Goal: Transaction & Acquisition: Purchase product/service

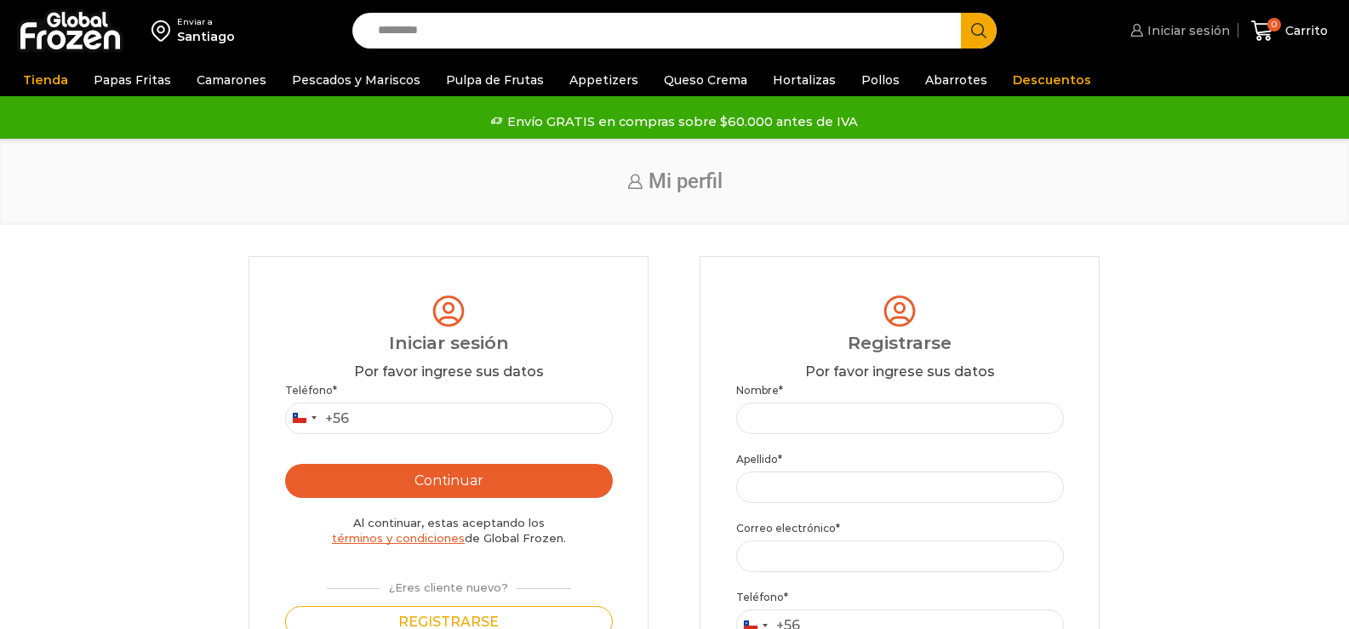
click at [1185, 35] on span "Iniciar sesión" at bounding box center [1186, 30] width 87 height 17
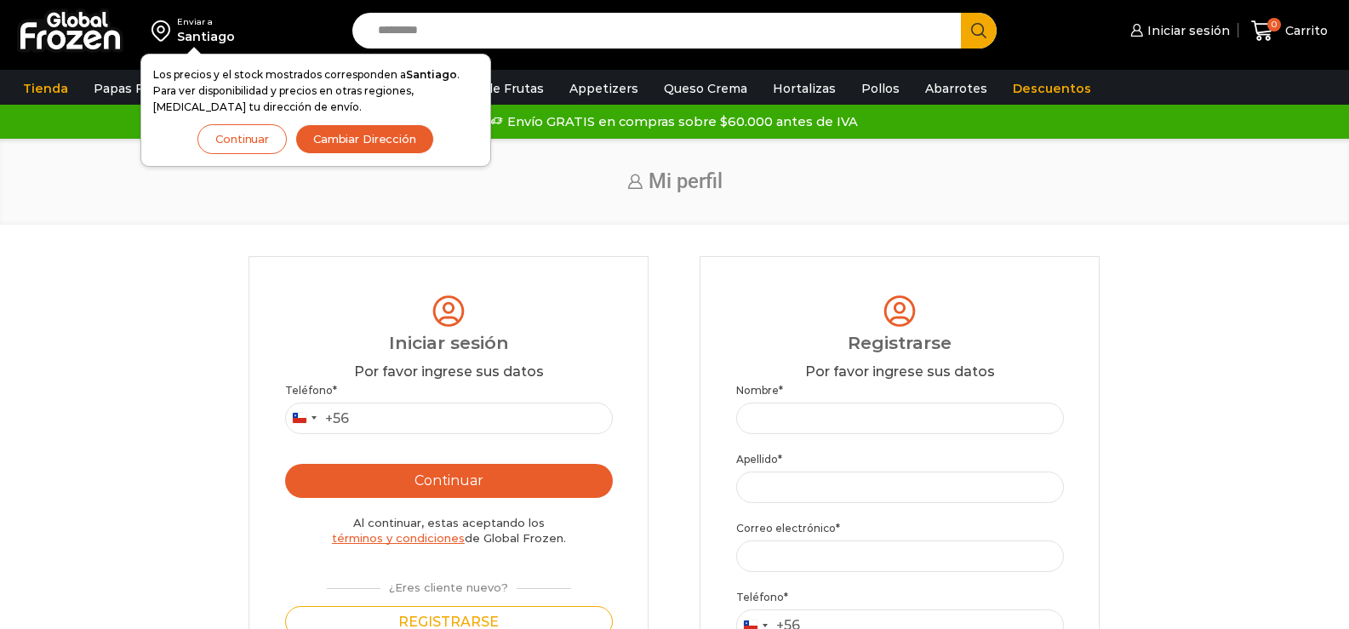
click at [237, 144] on button "Continuar" at bounding box center [241, 139] width 89 height 30
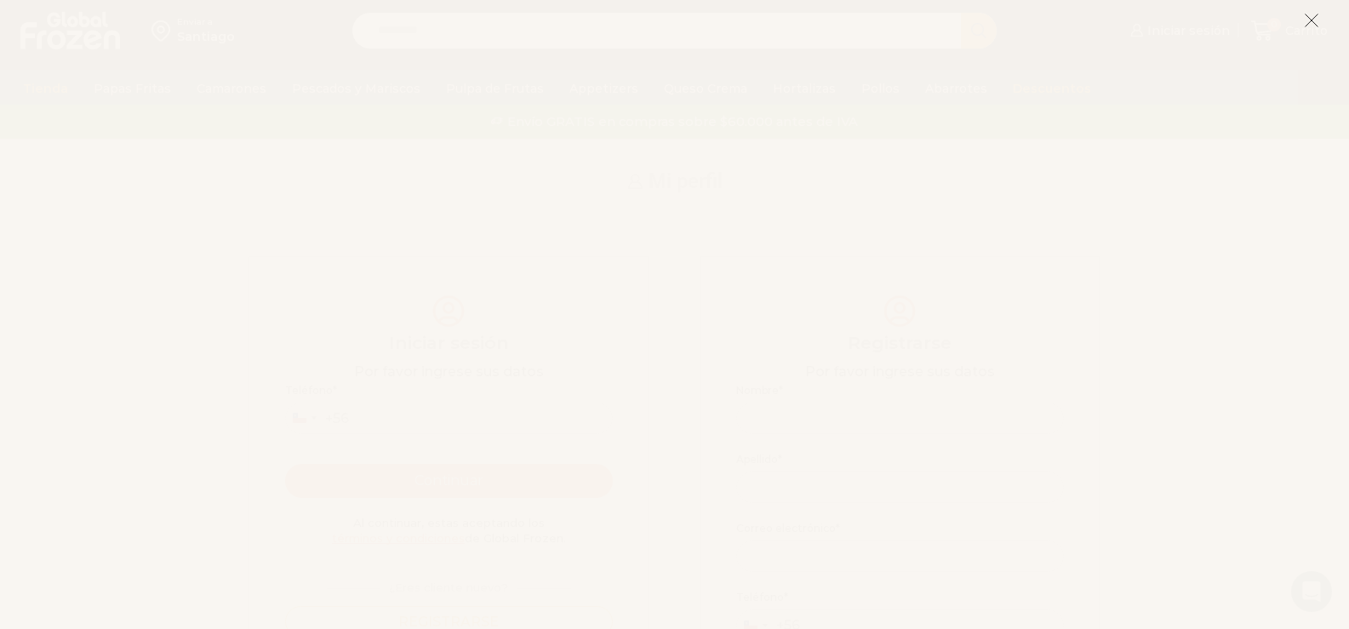
click at [1310, 23] on icon at bounding box center [1311, 20] width 15 height 15
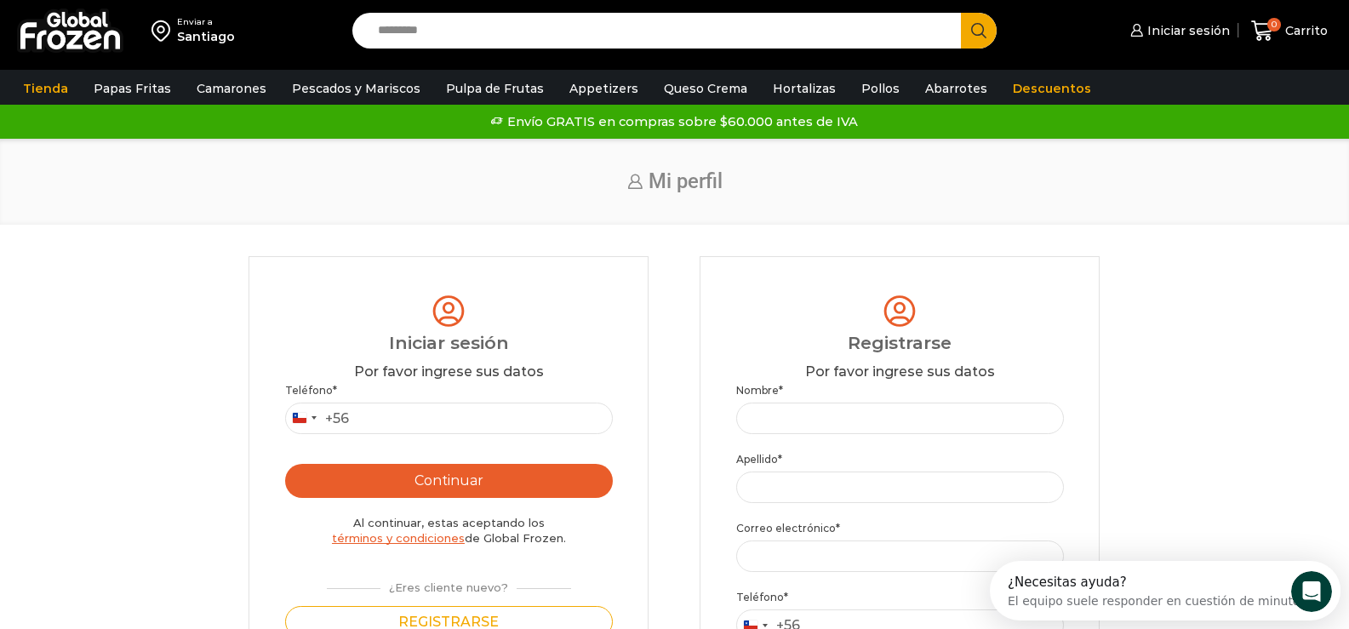
click at [188, 22] on div "Enviar a" at bounding box center [206, 22] width 58 height 12
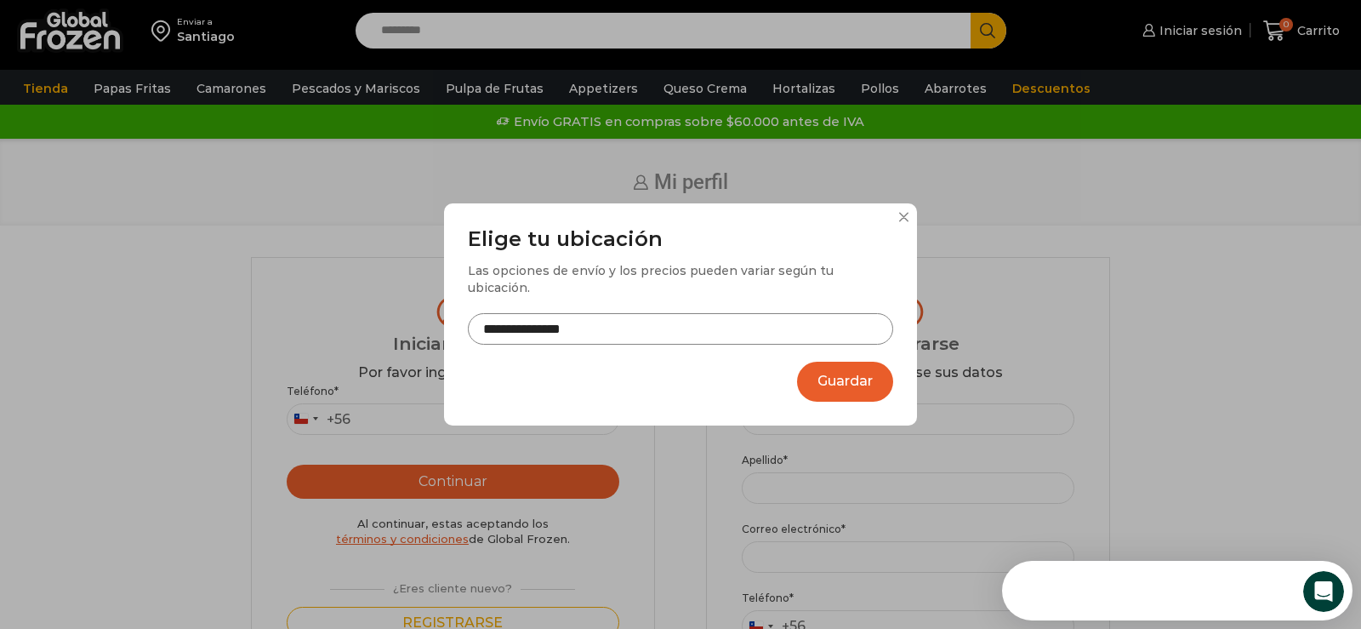
click at [570, 317] on input "**********" at bounding box center [680, 328] width 425 height 31
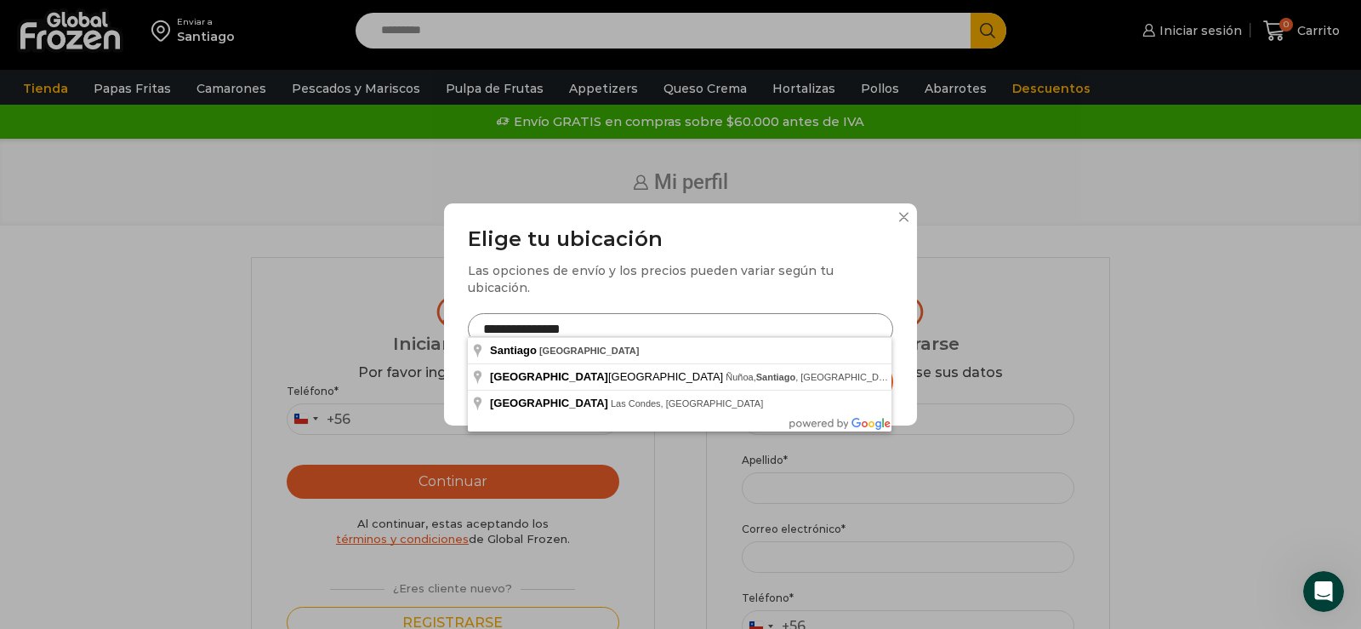
click at [536, 322] on input "**********" at bounding box center [680, 328] width 425 height 31
drag, startPoint x: 544, startPoint y: 318, endPoint x: 305, endPoint y: 280, distance: 241.3
click at [305, 280] on div "**********" at bounding box center [680, 314] width 1361 height 629
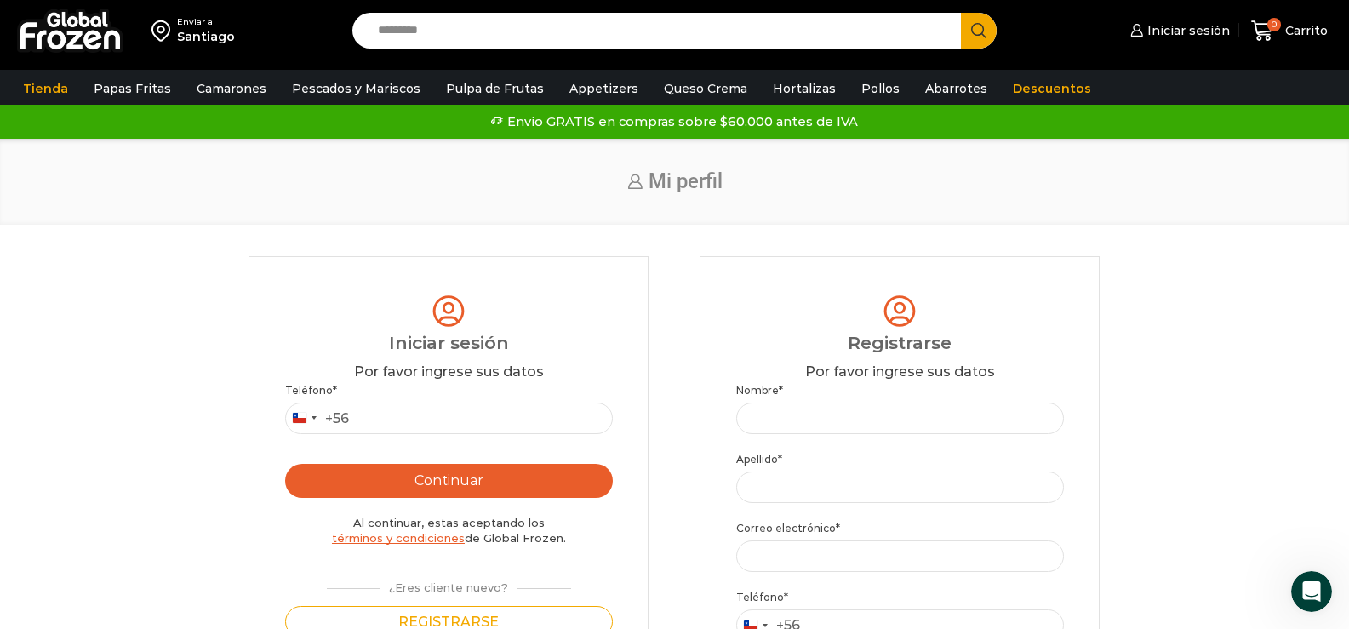
click at [204, 33] on div "Santiago" at bounding box center [206, 36] width 58 height 17
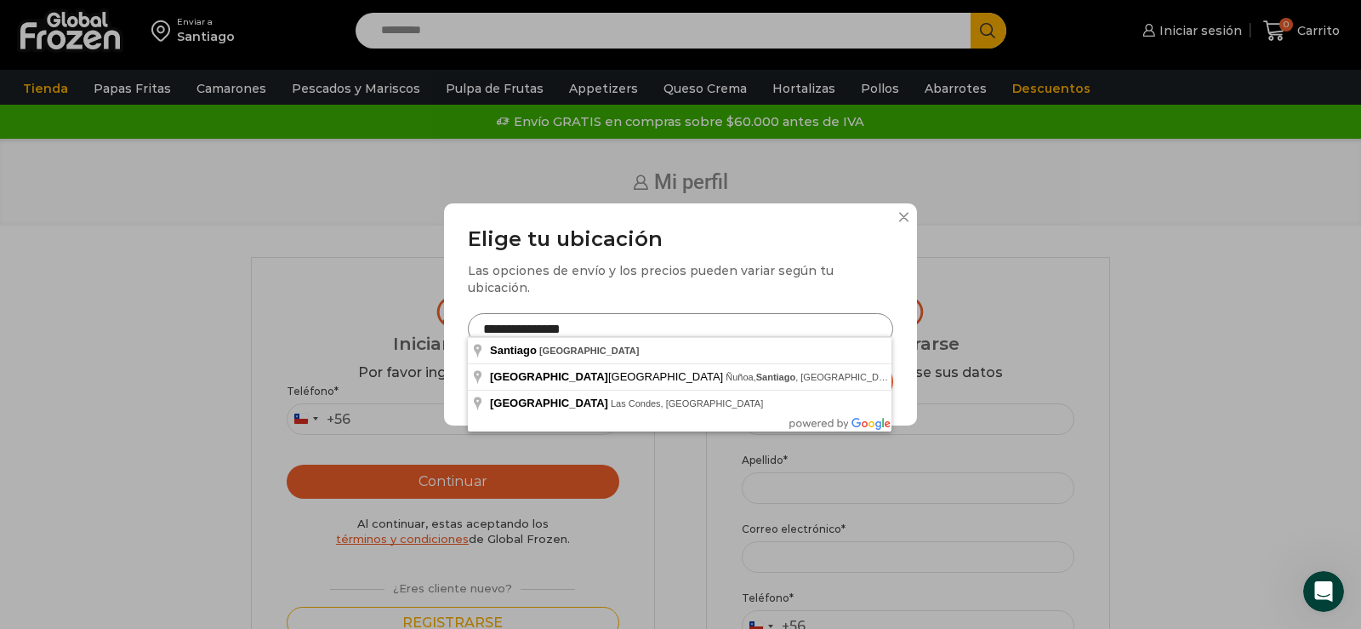
click at [540, 320] on input "**********" at bounding box center [680, 328] width 425 height 31
click at [544, 316] on input "**********" at bounding box center [680, 328] width 425 height 31
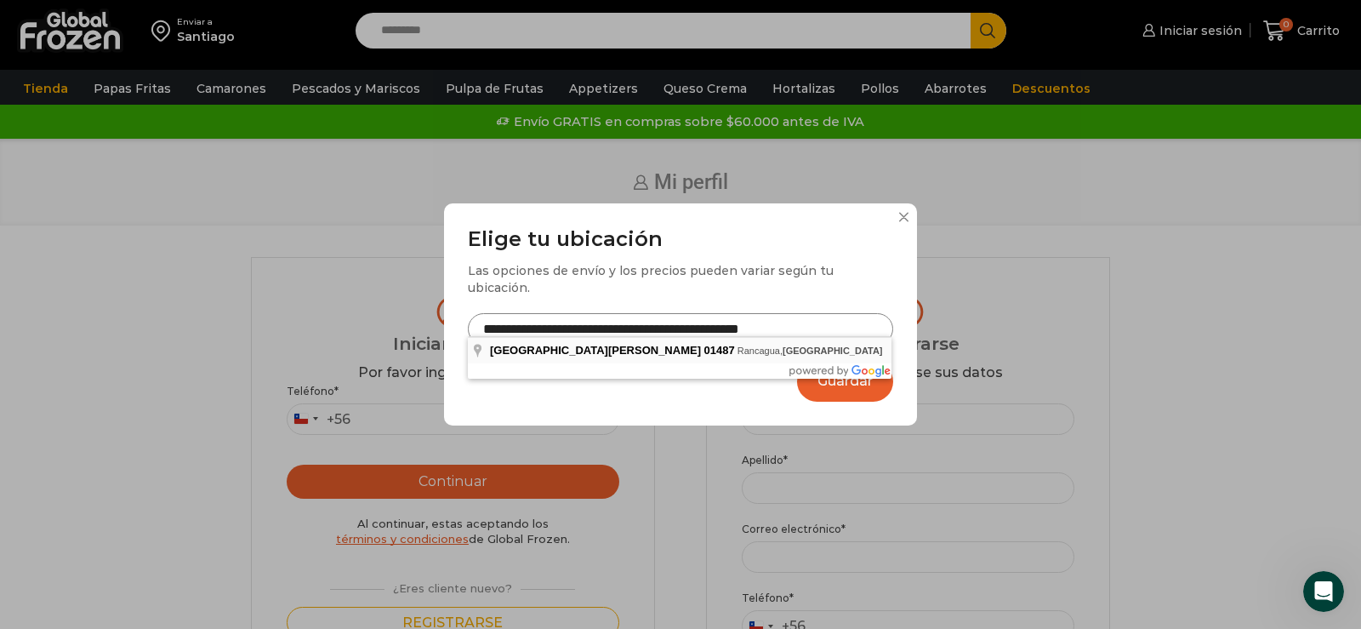
type input "**********"
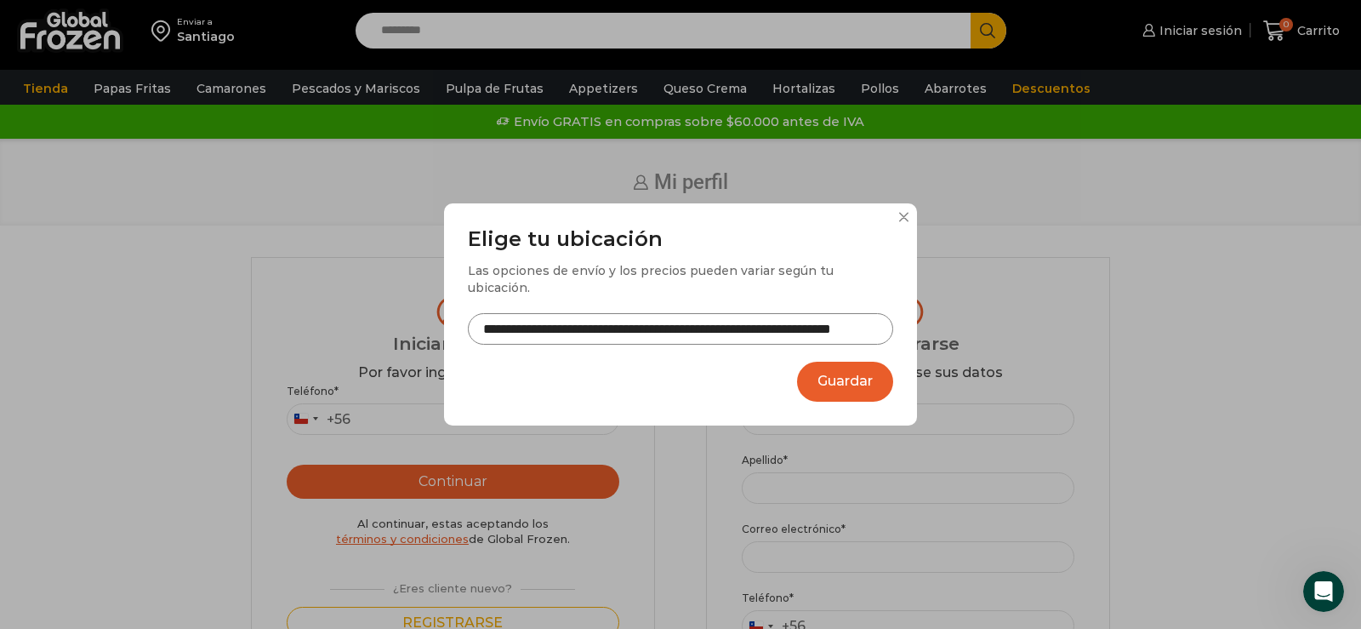
drag, startPoint x: 863, startPoint y: 369, endPoint x: 859, endPoint y: 379, distance: 10.3
click at [861, 372] on button "Guardar" at bounding box center [845, 382] width 96 height 40
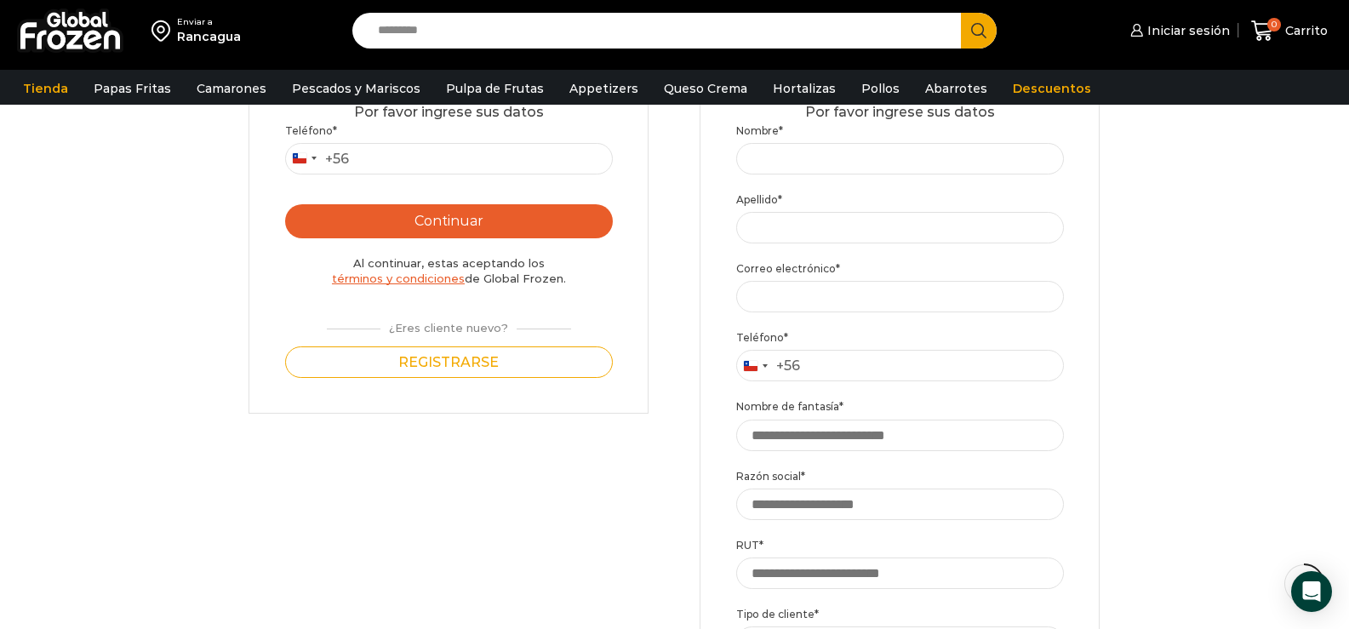
scroll to position [183, 0]
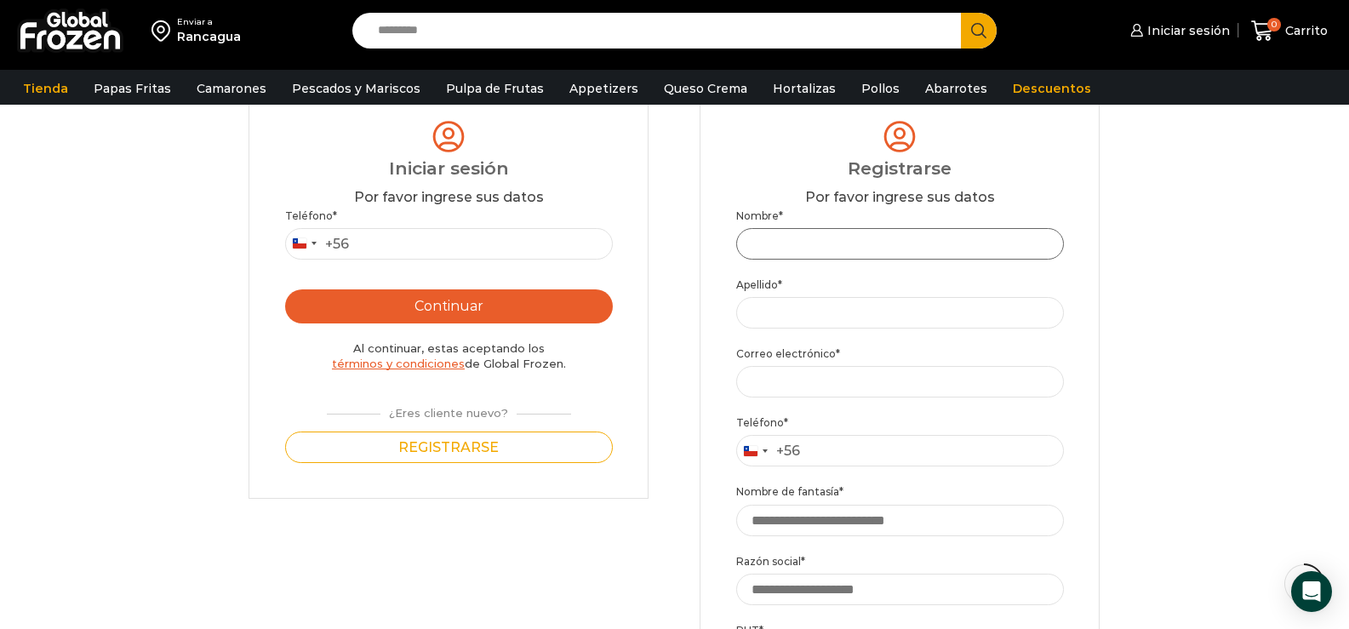
click at [793, 233] on input "Nombre *" at bounding box center [900, 243] width 328 height 31
type input "*"
type input "*******"
type input "**********"
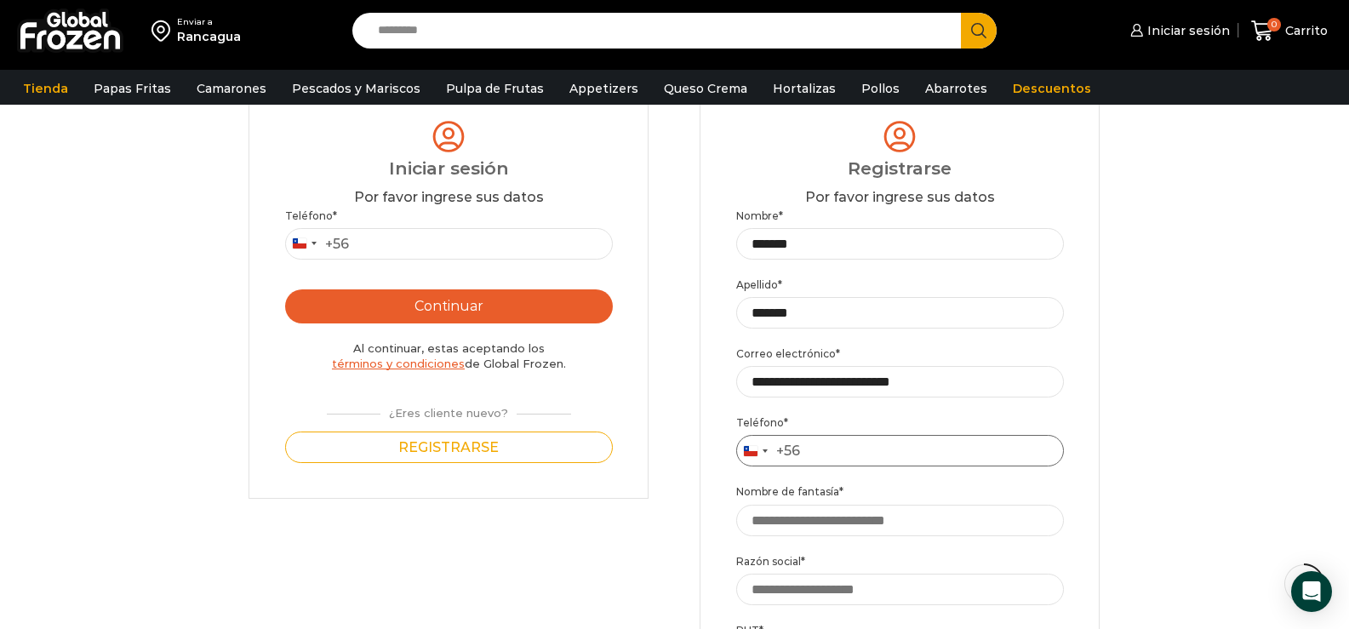
click at [847, 454] on input "Teléfono *" at bounding box center [900, 450] width 328 height 31
type input "*********"
click at [913, 524] on input "Nombre de fantasía *" at bounding box center [900, 520] width 328 height 31
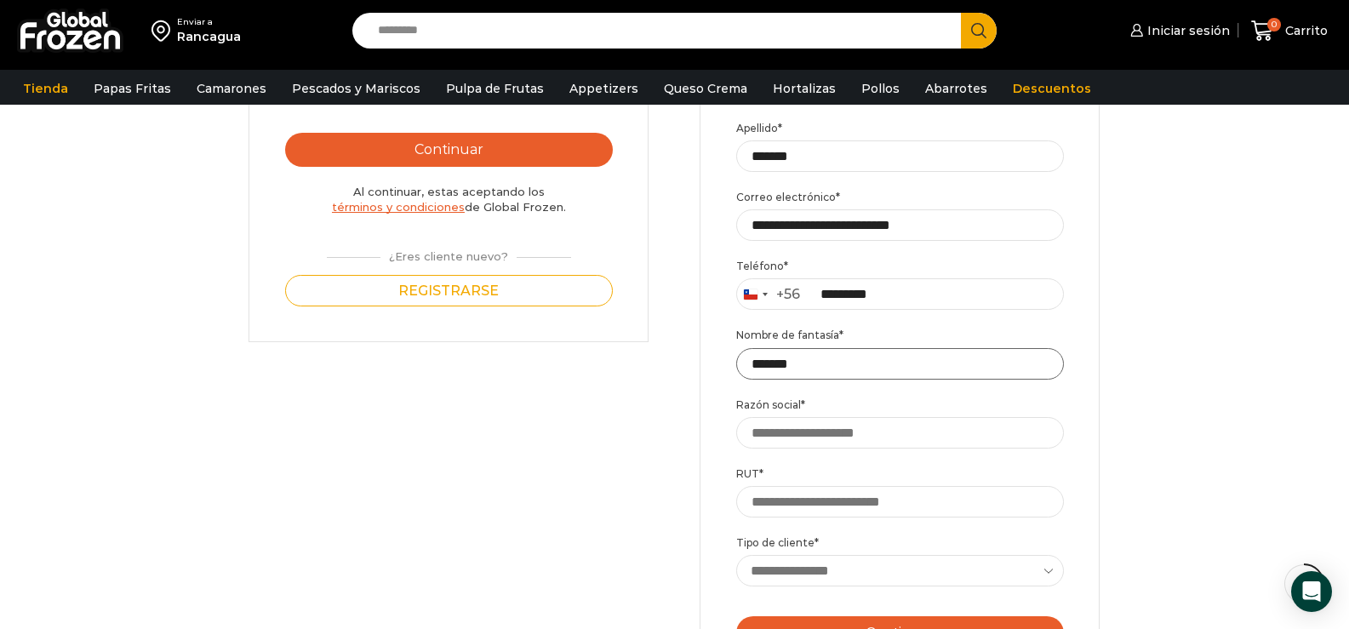
scroll to position [353, 0]
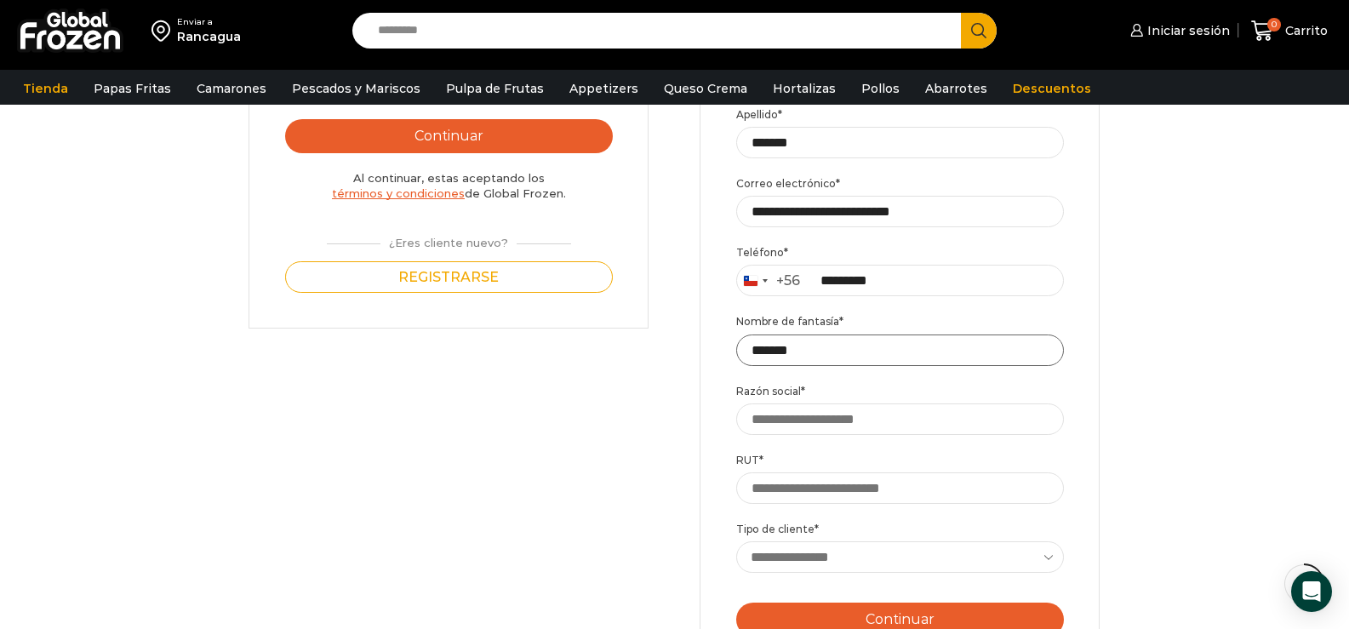
type input "*******"
click at [811, 433] on input "Razón social *" at bounding box center [900, 418] width 328 height 31
type input "**********"
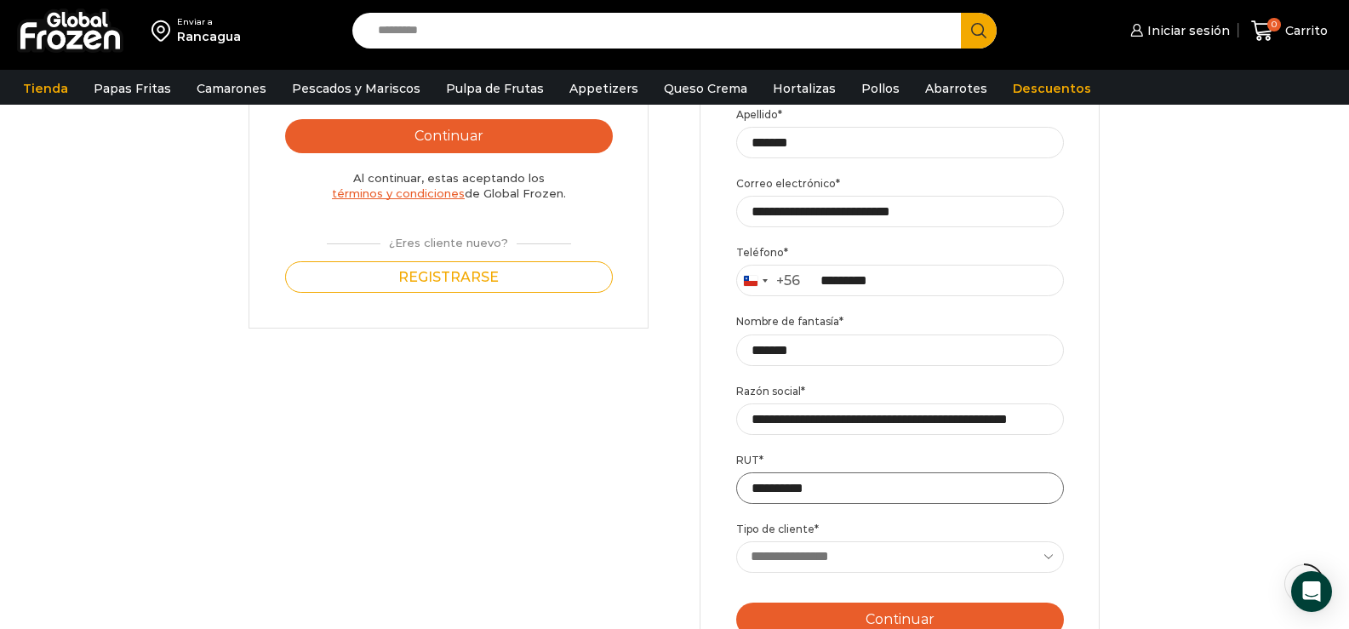
type input "**********"
click at [840, 555] on select "**********" at bounding box center [900, 556] width 328 height 31
select select "**********"
click at [736, 542] on select "**********" at bounding box center [900, 556] width 328 height 31
click at [1220, 505] on div "Login Iniciar sesión Por favor ingrese sus datos Iniciar sesión Se envió un men…" at bounding box center [674, 377] width 1315 height 930
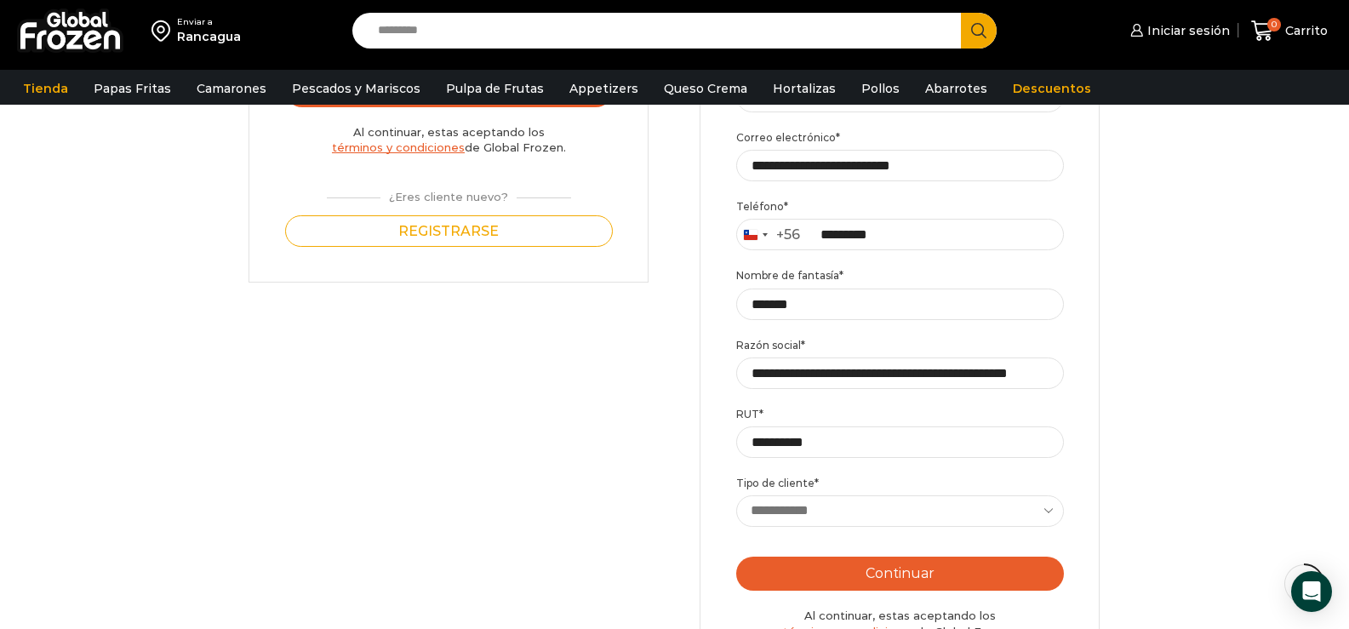
scroll to position [438, 0]
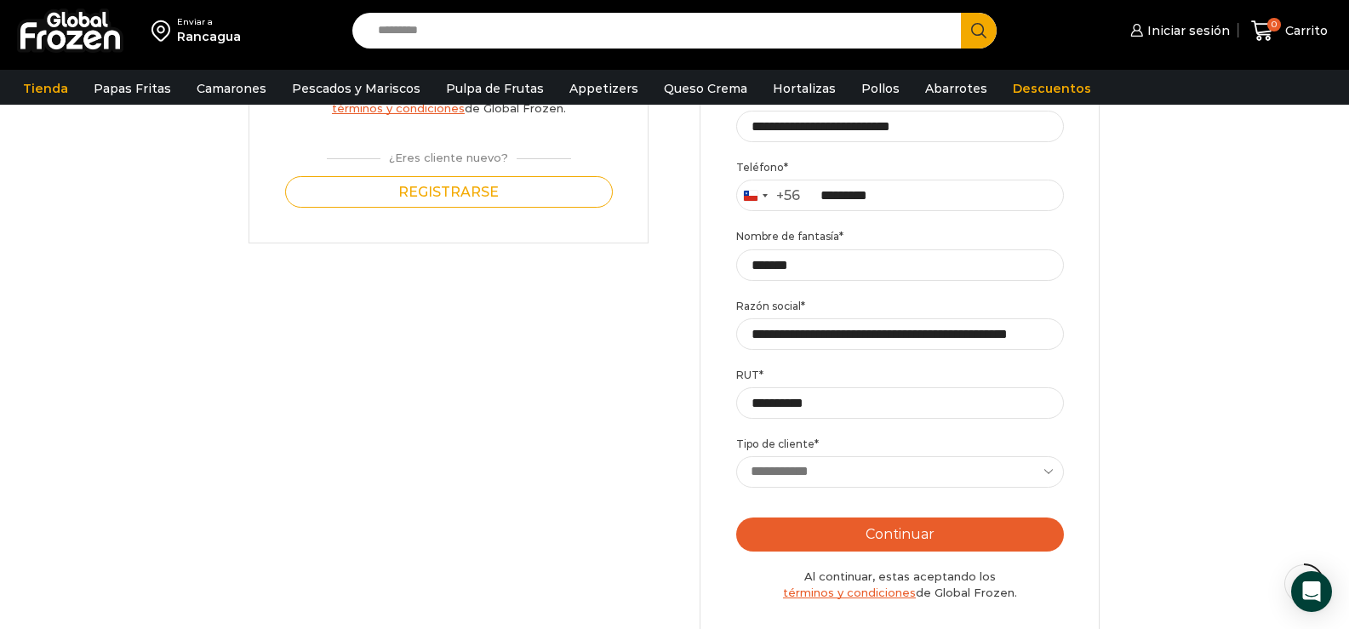
click at [957, 543] on button "Continuar" at bounding box center [900, 534] width 328 height 34
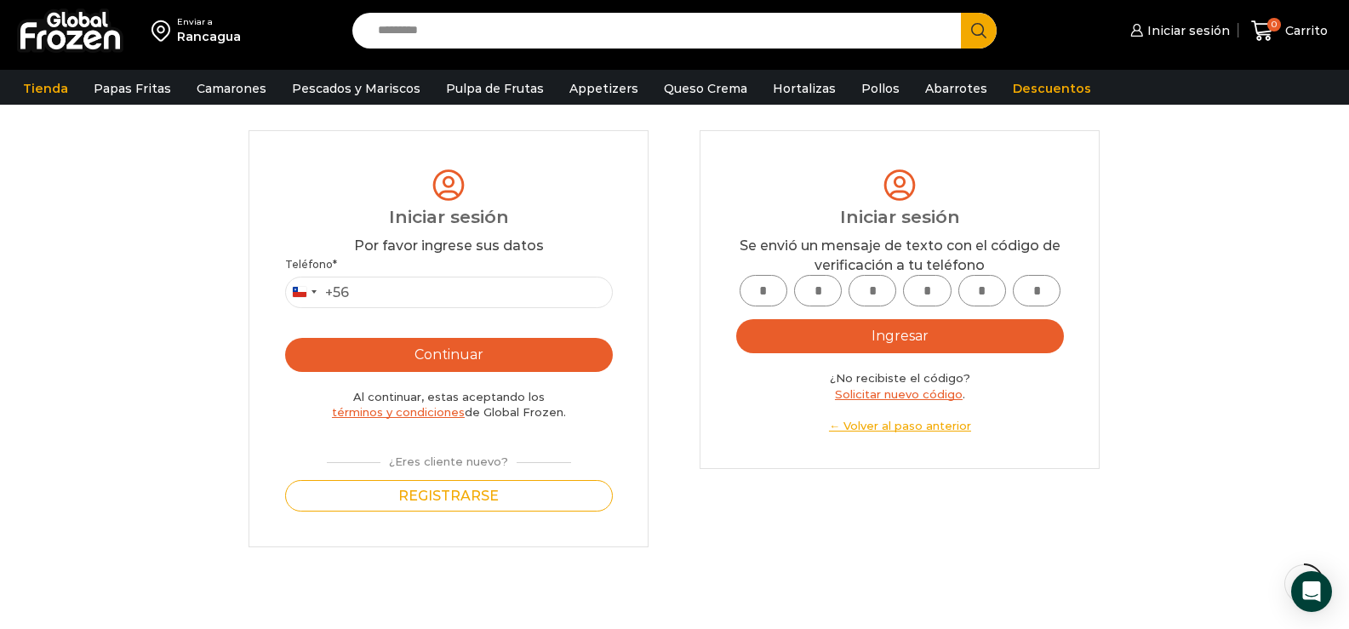
scroll to position [98, 0]
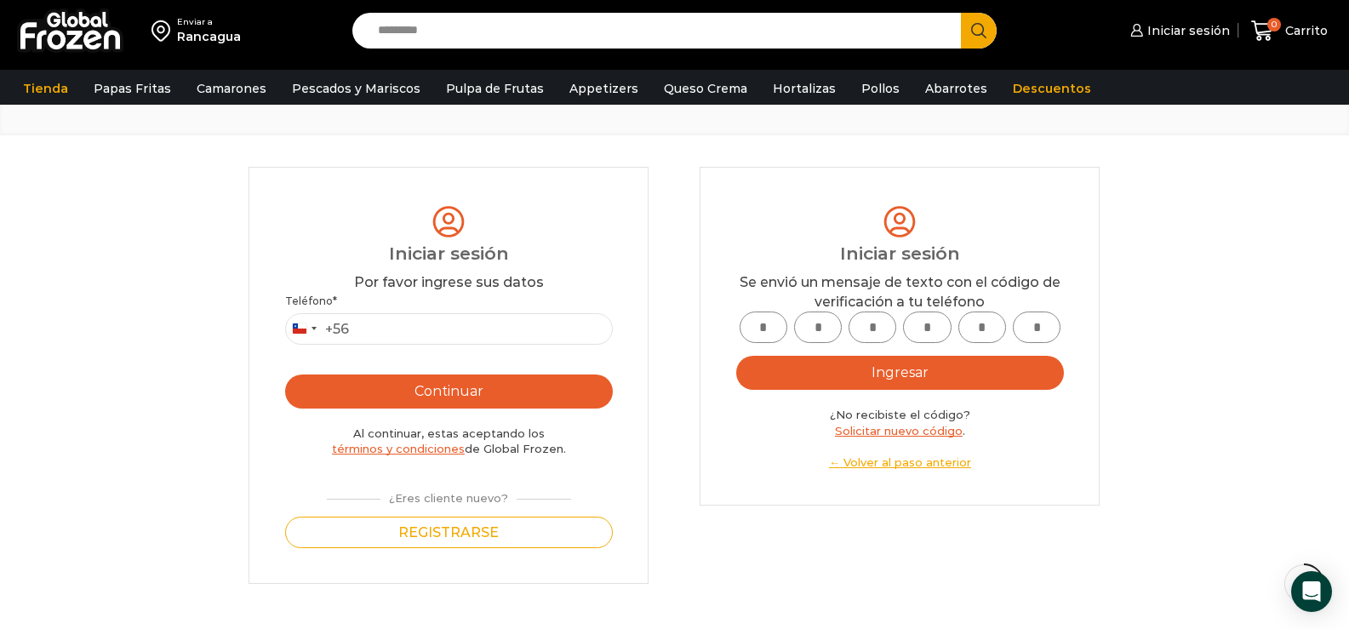
click at [884, 434] on link "Solicitar nuevo código" at bounding box center [899, 431] width 128 height 14
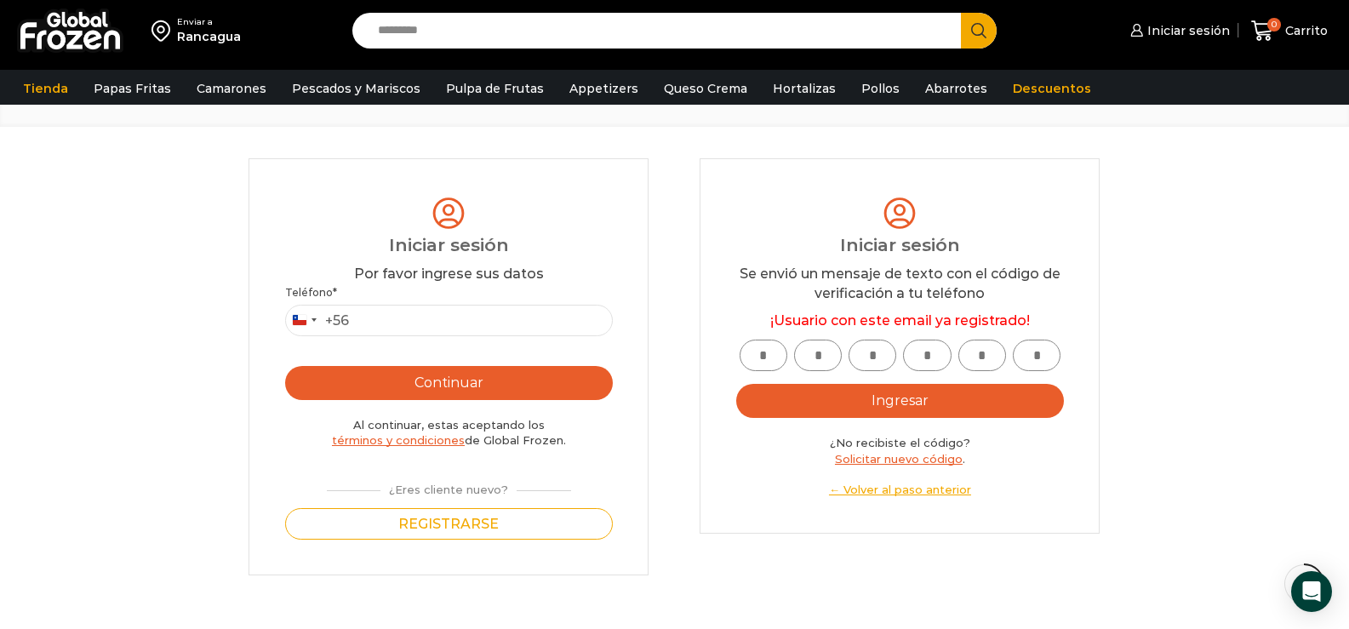
scroll to position [170, 0]
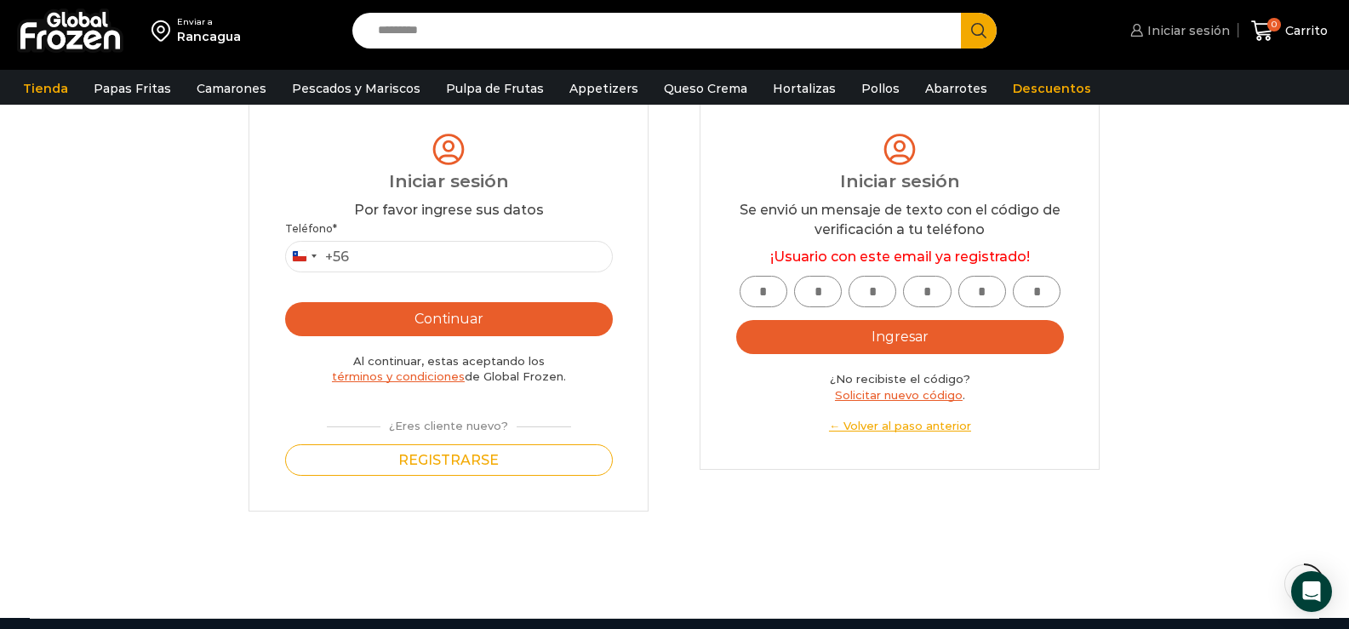
click at [1173, 31] on span "Iniciar sesión" at bounding box center [1186, 30] width 87 height 17
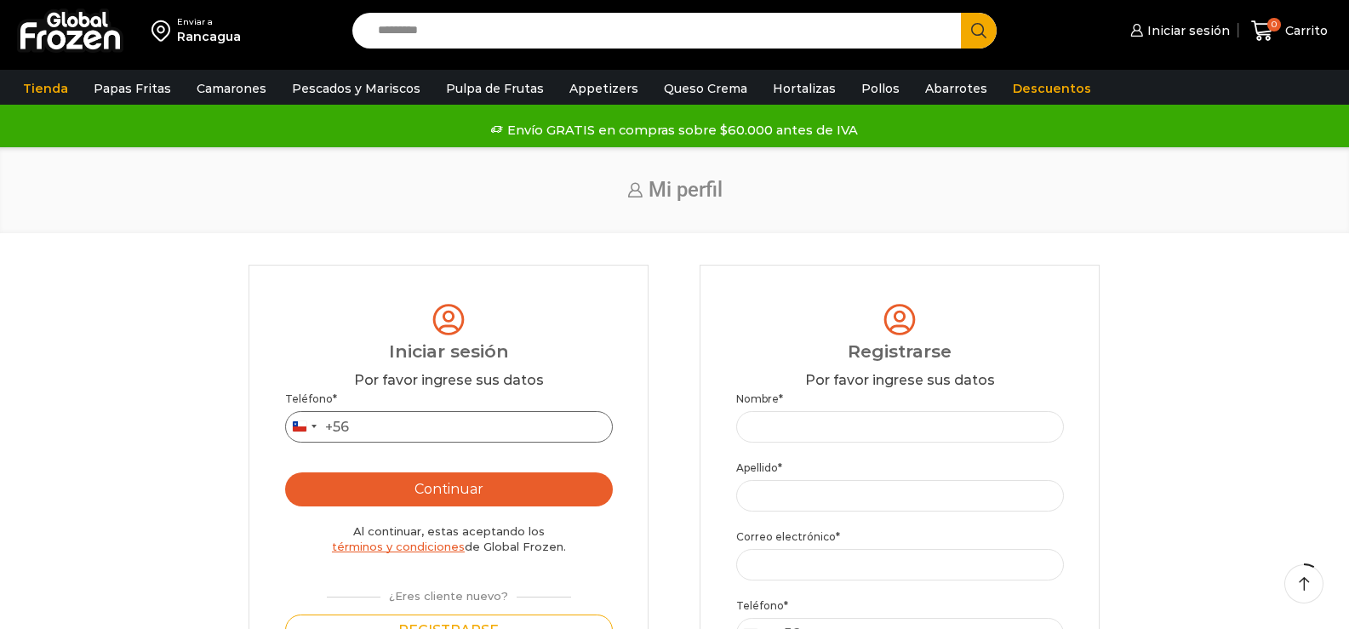
scroll to position [85, 0]
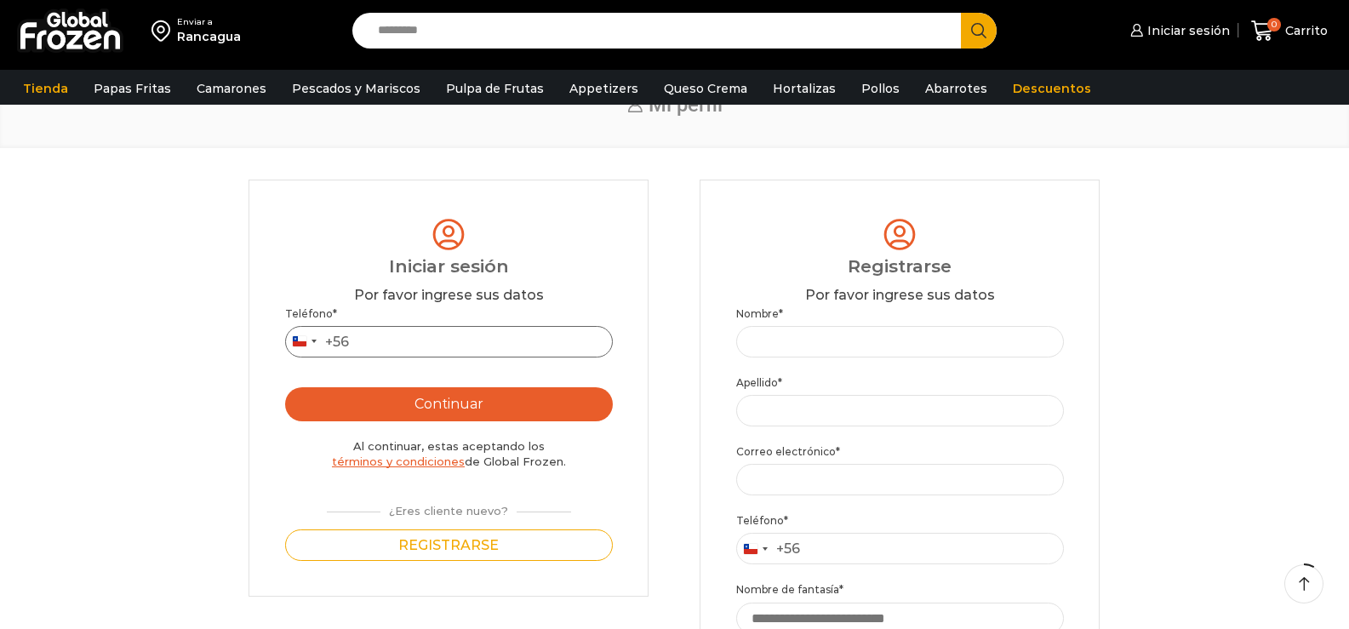
click at [429, 340] on input "Teléfono *" at bounding box center [449, 341] width 328 height 31
type input "*********"
click at [479, 411] on button "Continuar" at bounding box center [449, 404] width 328 height 34
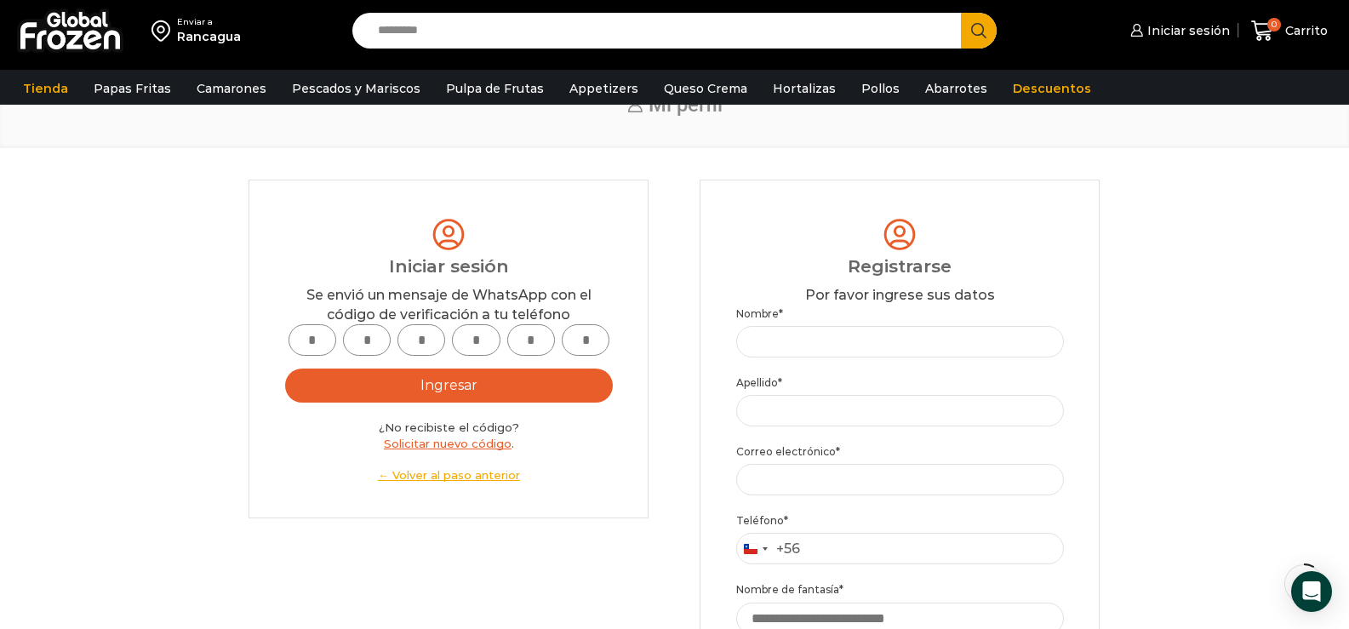
click at [310, 337] on input "text" at bounding box center [312, 339] width 48 height 31
type input "*"
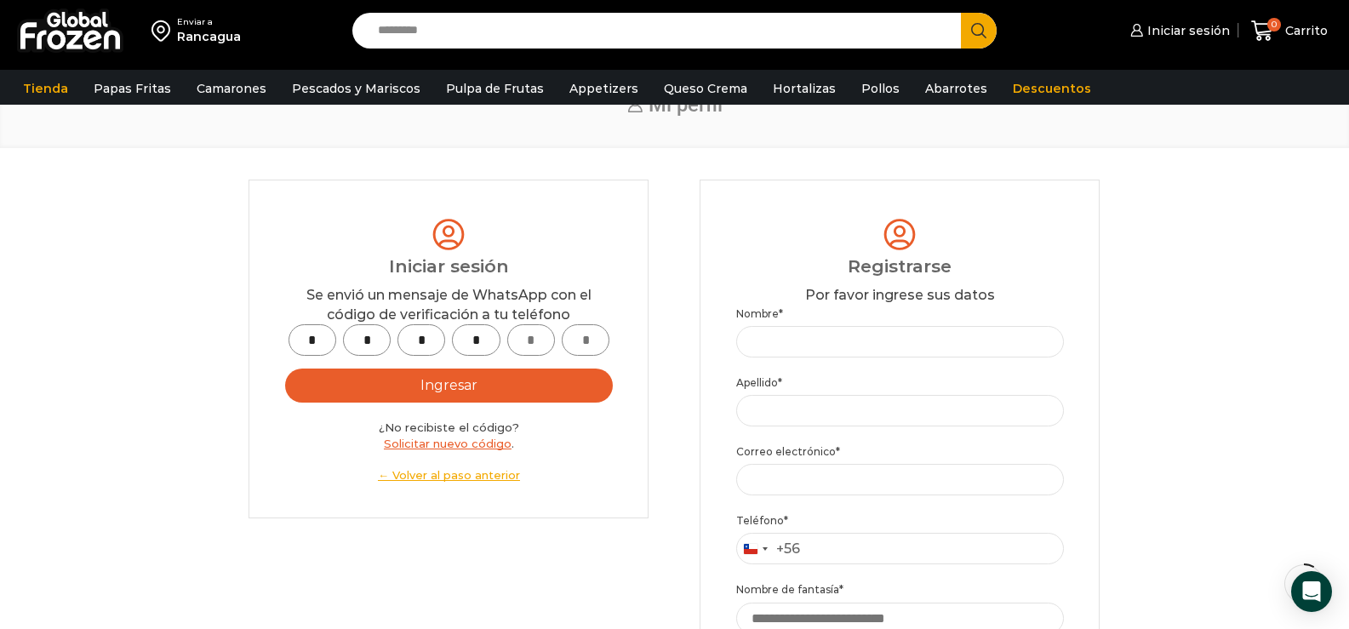
type input "*"
click at [467, 398] on button "Ingresar" at bounding box center [449, 385] width 328 height 34
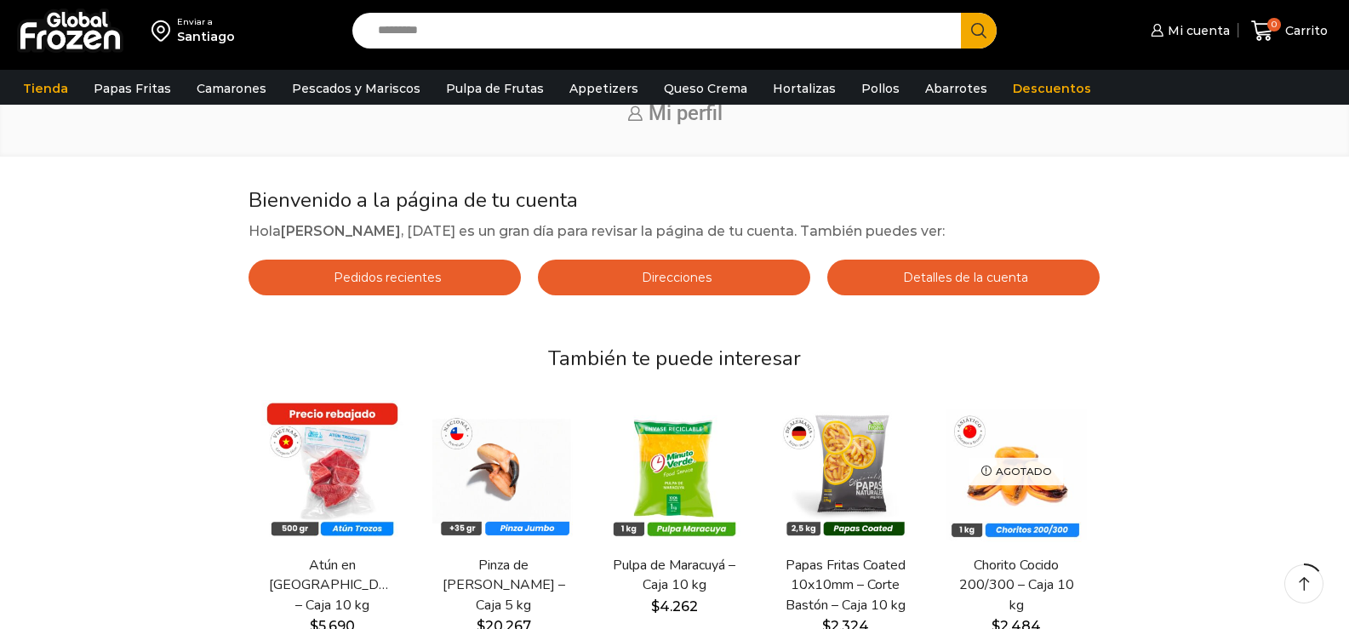
scroll to position [85, 0]
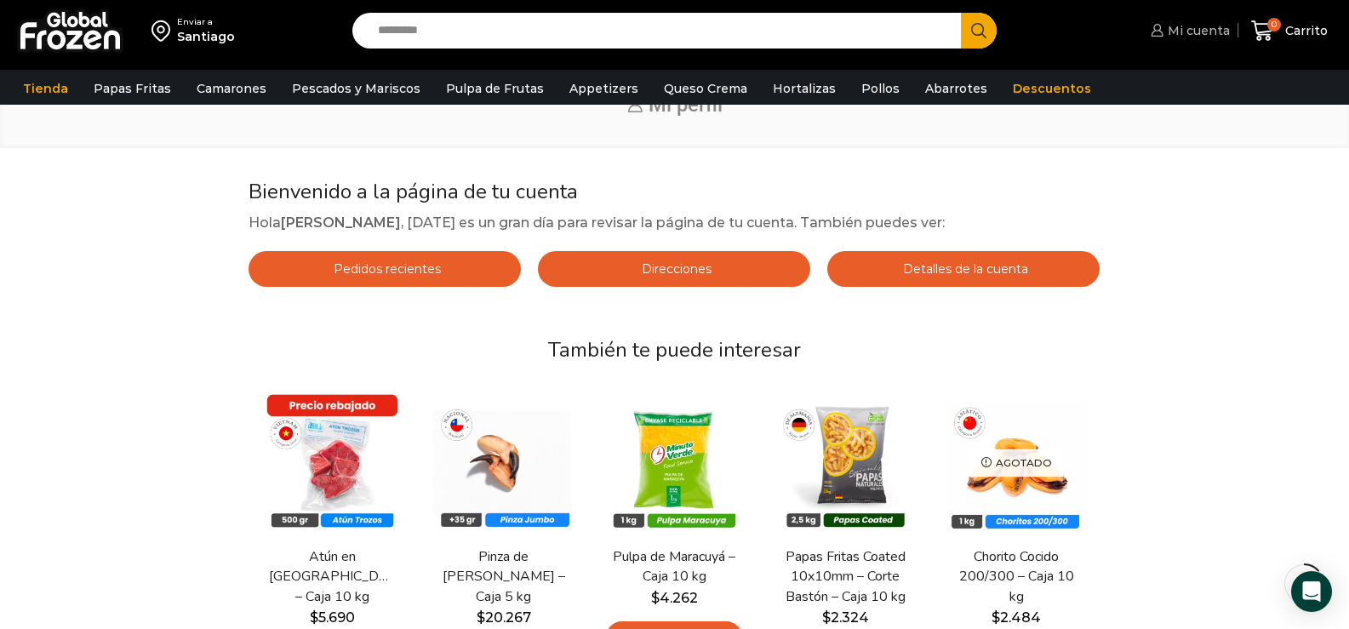
click at [1197, 31] on span "Mi cuenta" at bounding box center [1196, 30] width 66 height 17
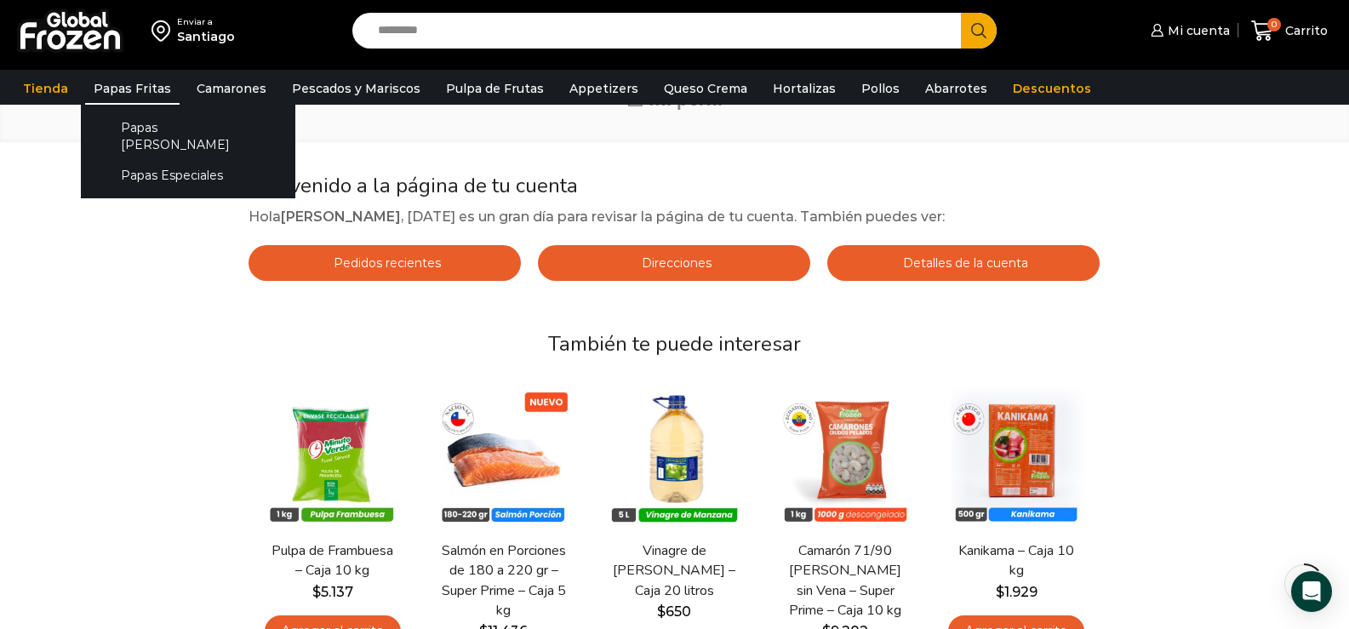
scroll to position [85, 0]
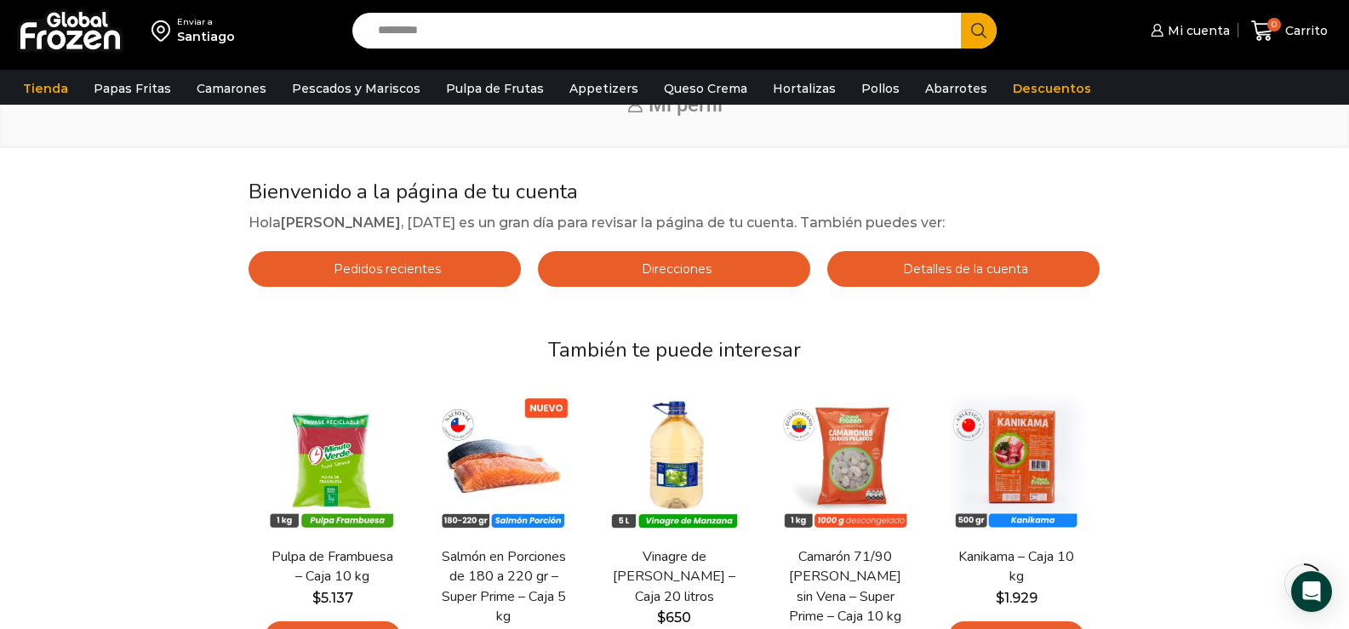
click at [397, 285] on link "Pedidos recientes" at bounding box center [384, 269] width 272 height 36
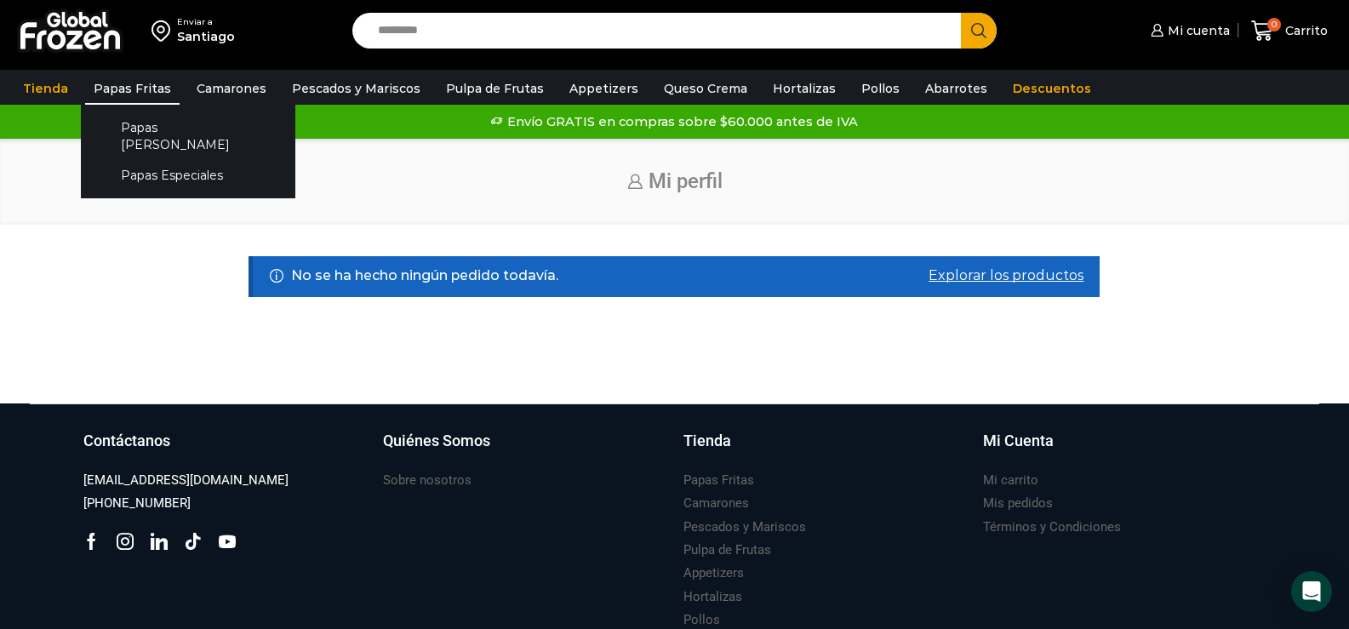
click at [134, 83] on link "Papas Fritas" at bounding box center [132, 88] width 94 height 32
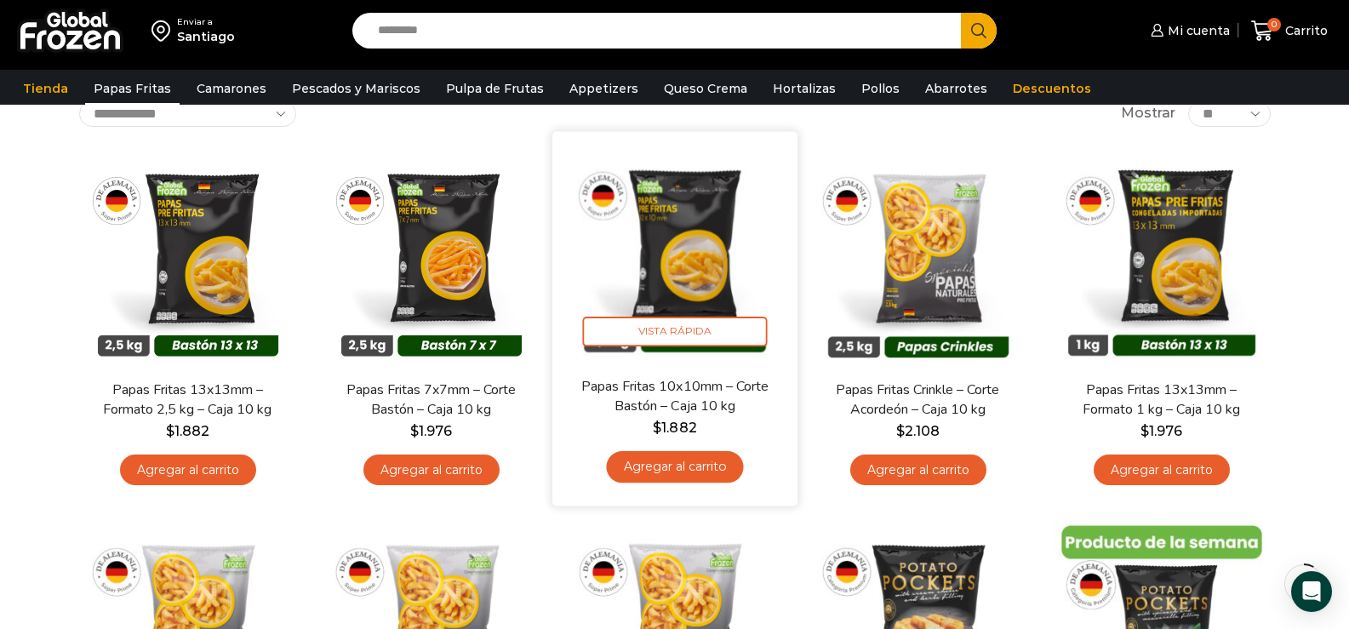
scroll to position [85, 0]
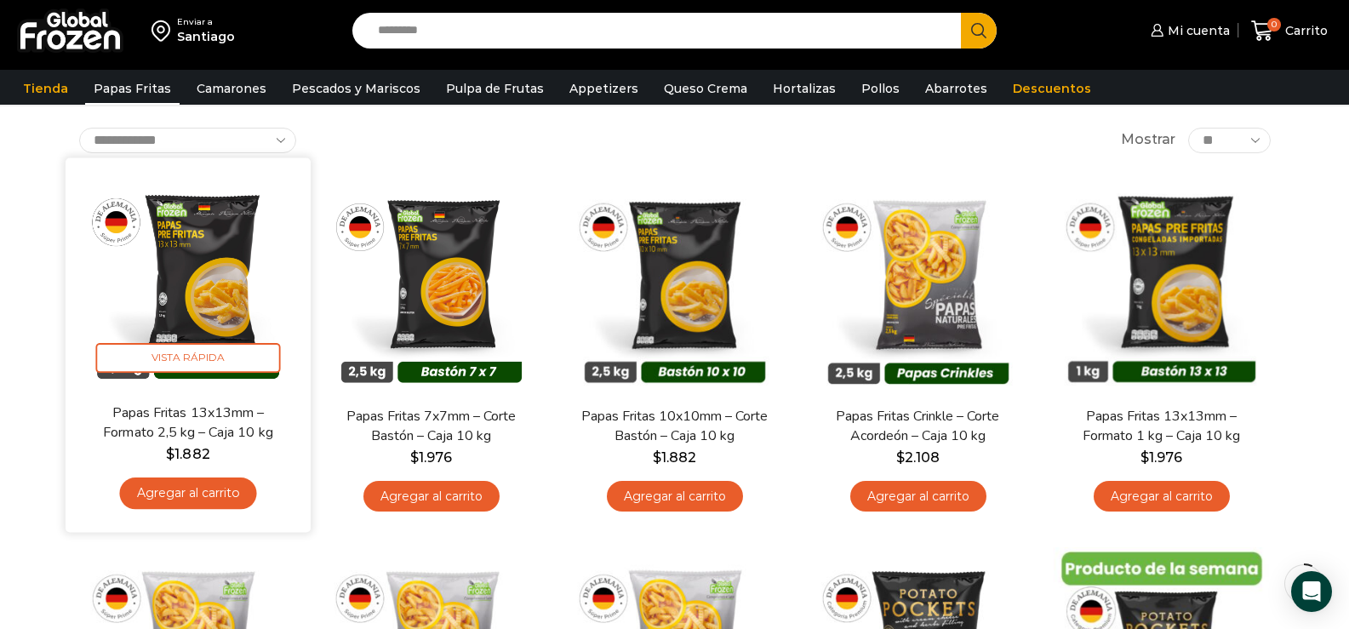
click at [194, 497] on link "Agregar al carrito" at bounding box center [187, 492] width 137 height 31
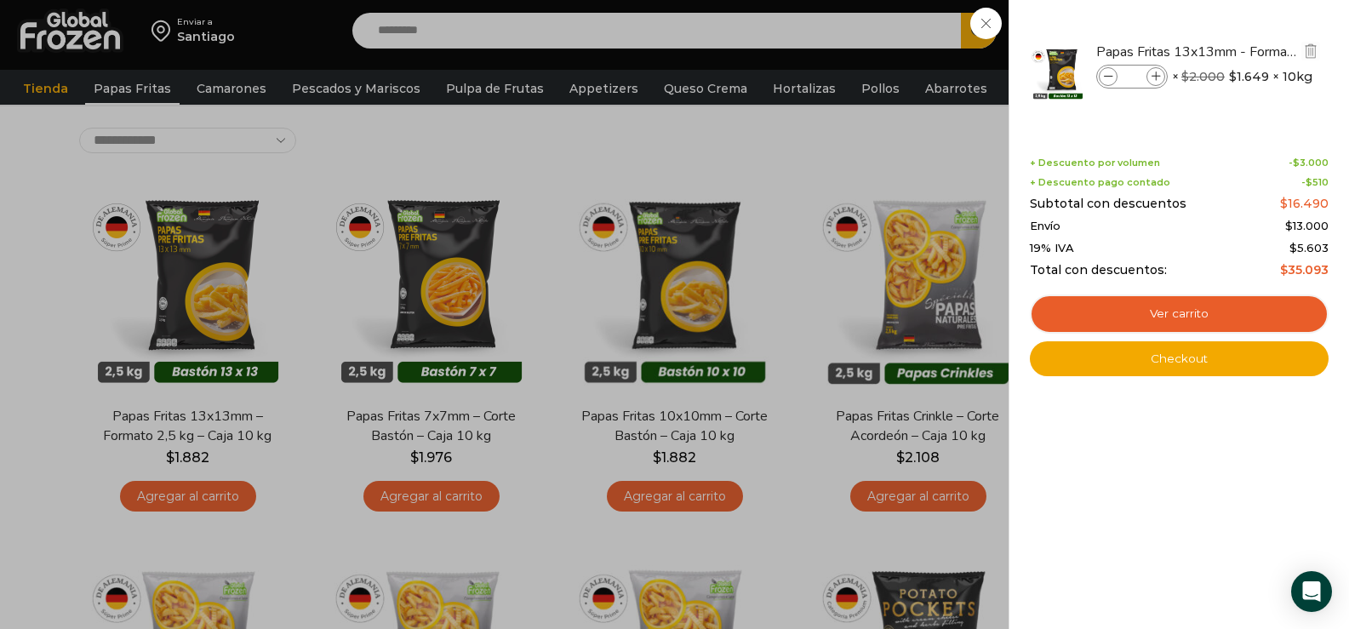
click at [1157, 75] on icon at bounding box center [1155, 76] width 9 height 9
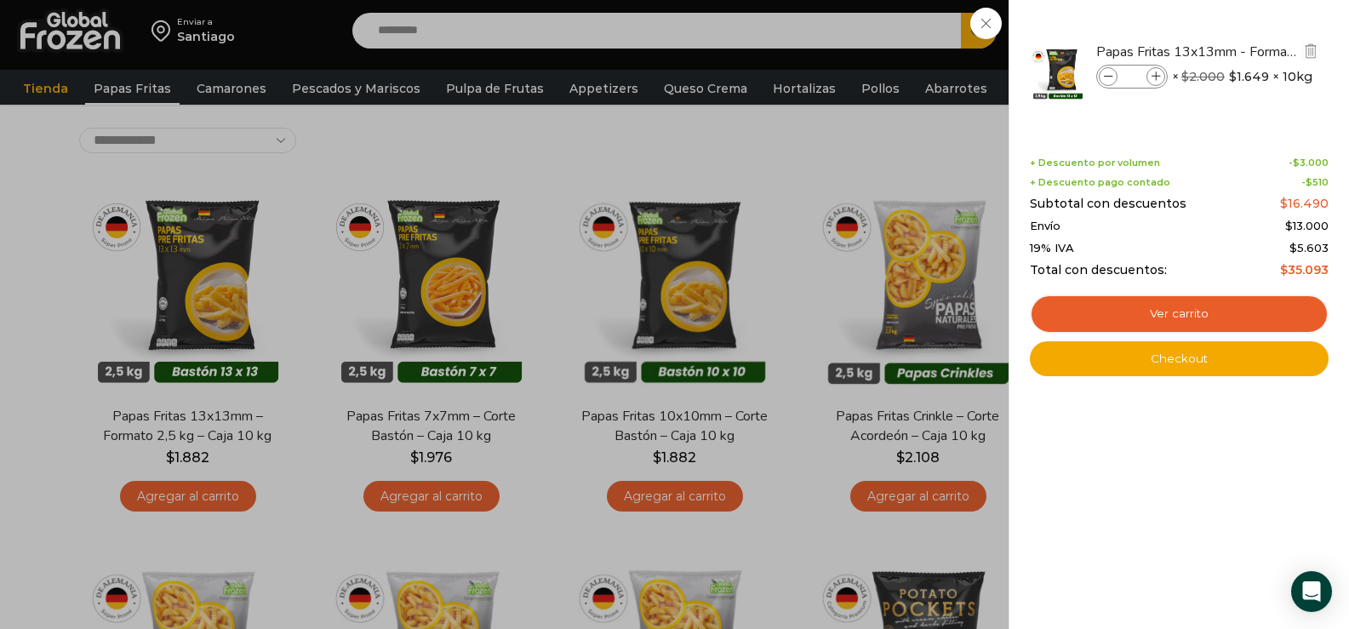
click at [1157, 75] on icon at bounding box center [1155, 76] width 9 height 9
click at [1104, 81] on icon at bounding box center [1108, 76] width 9 height 9
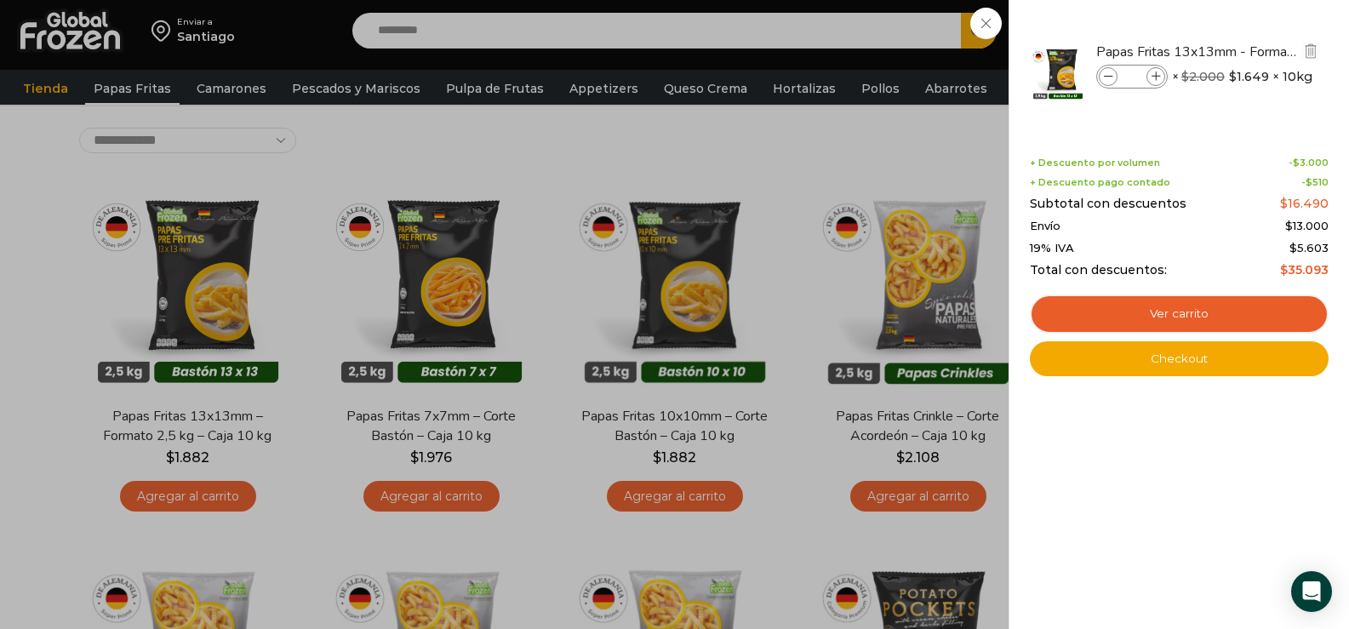
click at [1104, 81] on icon at bounding box center [1108, 76] width 9 height 9
click at [1151, 80] on icon at bounding box center [1155, 76] width 9 height 9
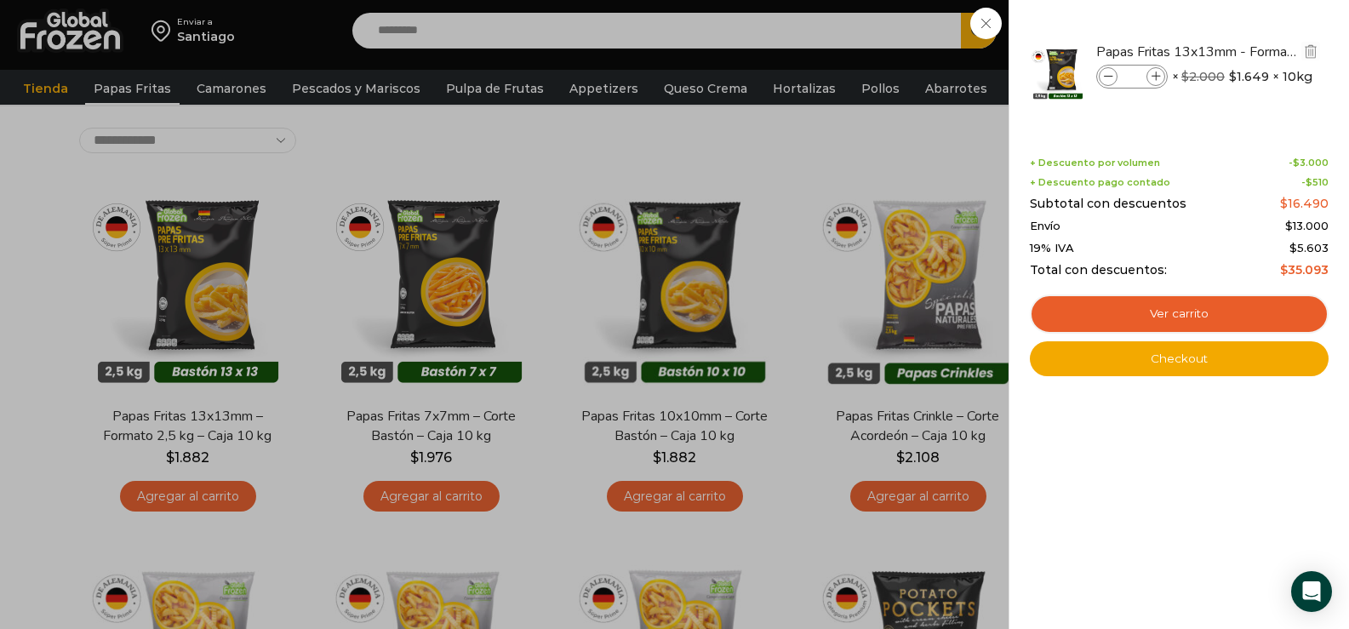
type input "*"
click at [1247, 51] on div "6 Carrito 6 6 Shopping Cart *" at bounding box center [1289, 31] width 85 height 40
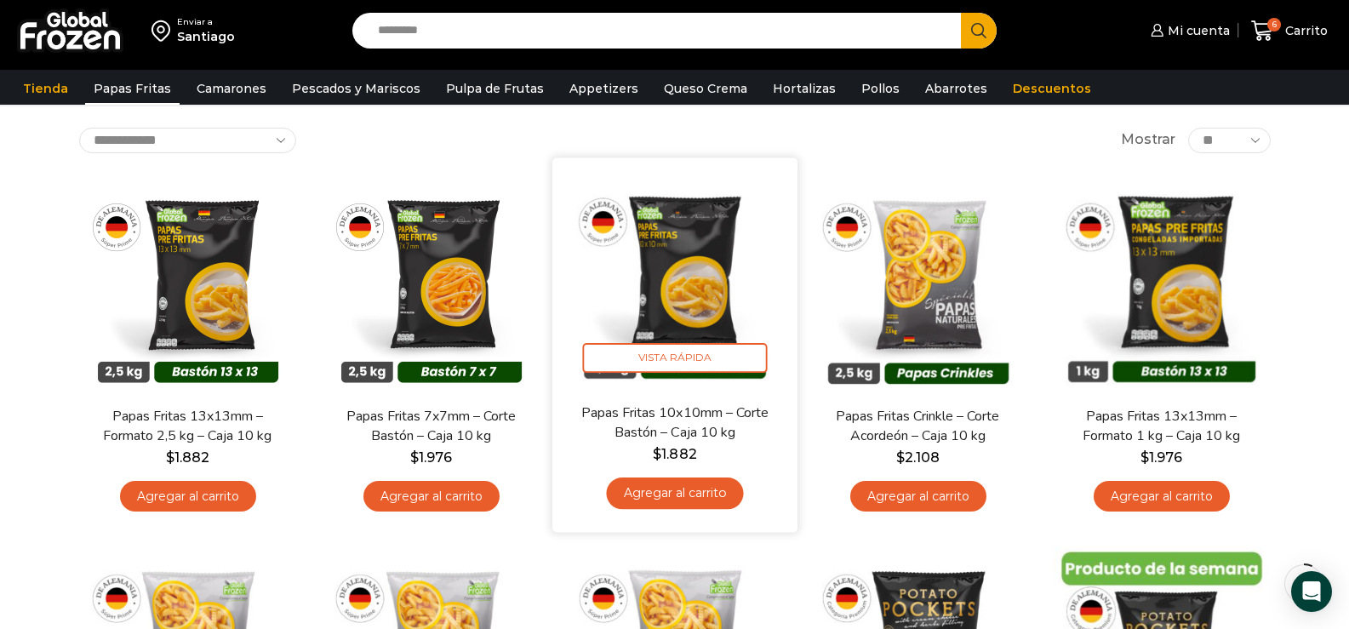
click at [671, 490] on link "Agregar al carrito" at bounding box center [674, 492] width 137 height 31
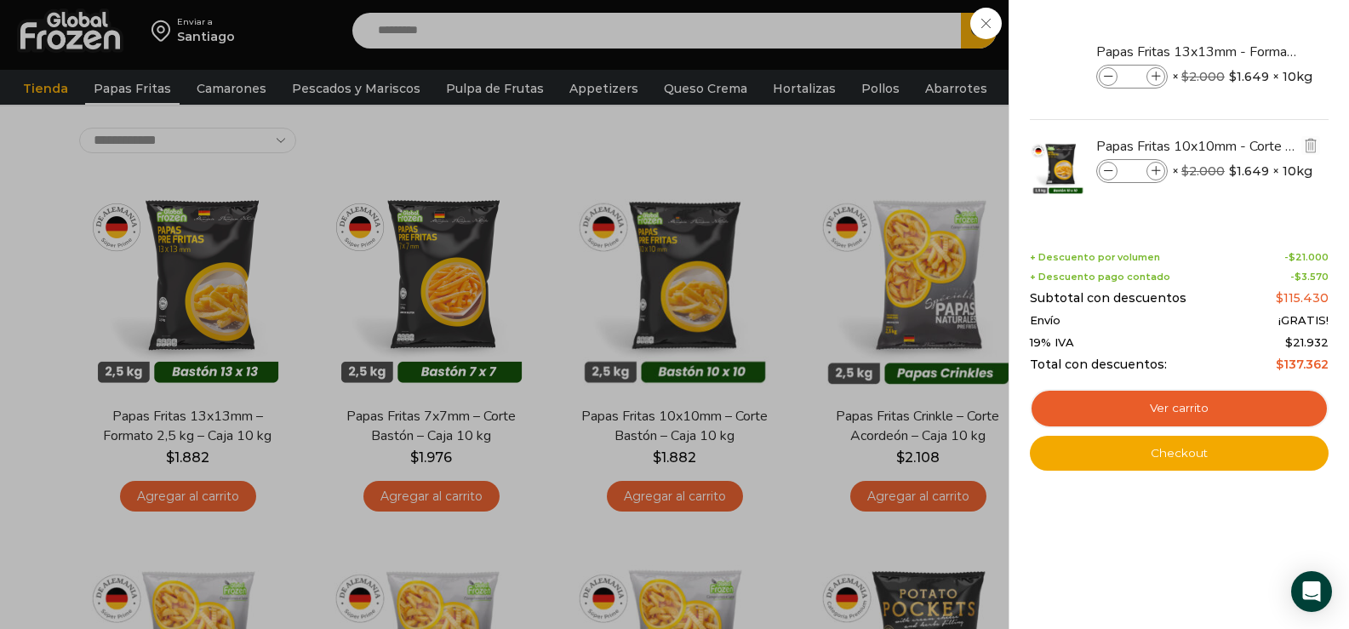
click at [1152, 175] on icon at bounding box center [1155, 171] width 9 height 9
click at [1153, 175] on icon at bounding box center [1155, 171] width 9 height 9
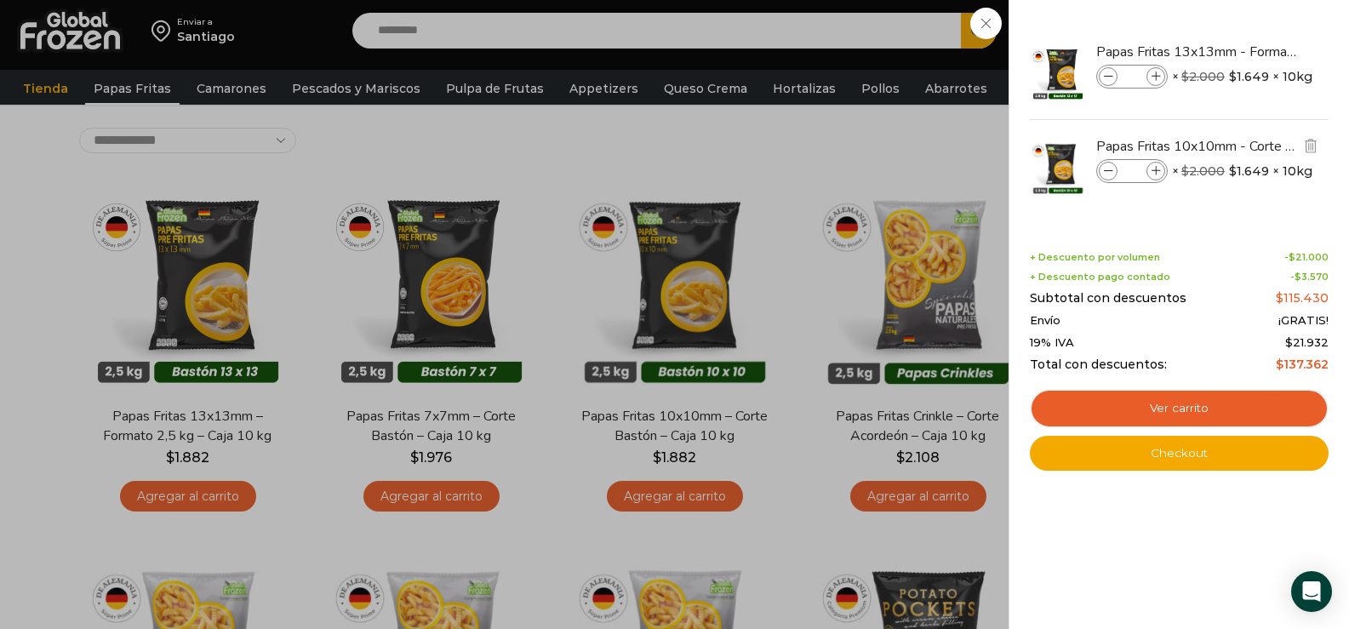
click at [1153, 174] on icon at bounding box center [1155, 171] width 9 height 9
click at [1110, 163] on span at bounding box center [1108, 171] width 19 height 19
type input "*"
click at [1247, 51] on div "7 Carrito 7 7 Shopping Cart *" at bounding box center [1289, 31] width 85 height 40
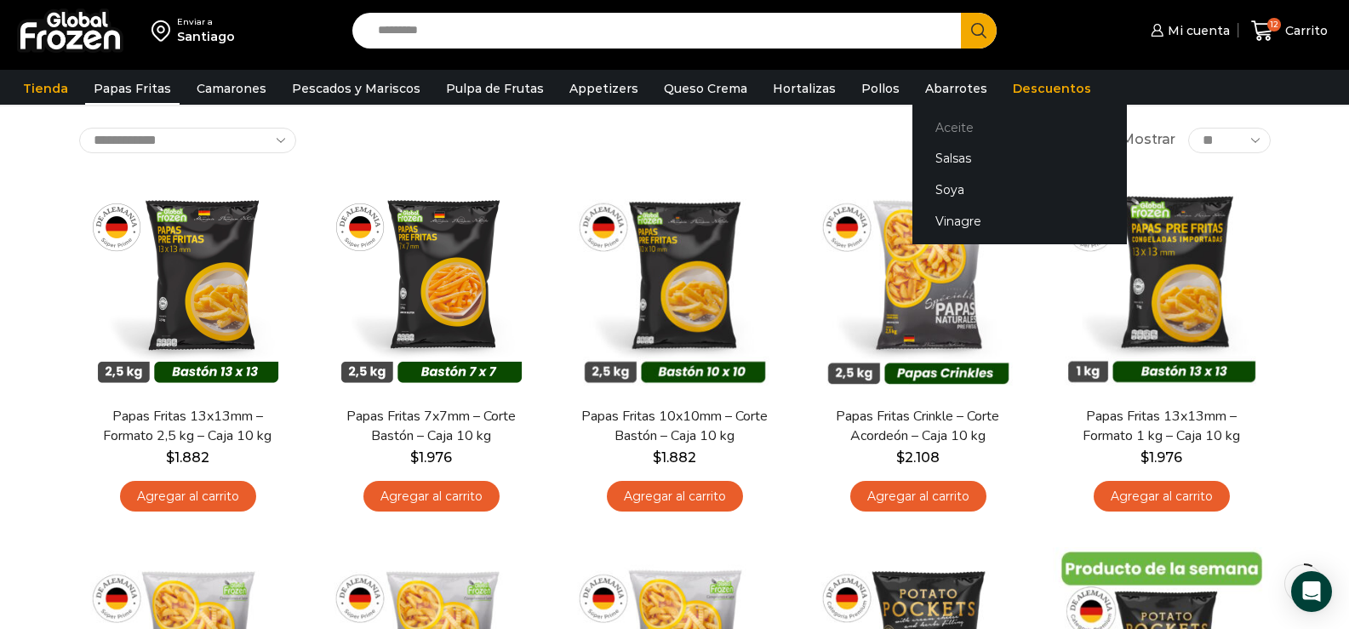
click at [930, 122] on link "Aceite" at bounding box center [1019, 126] width 214 height 31
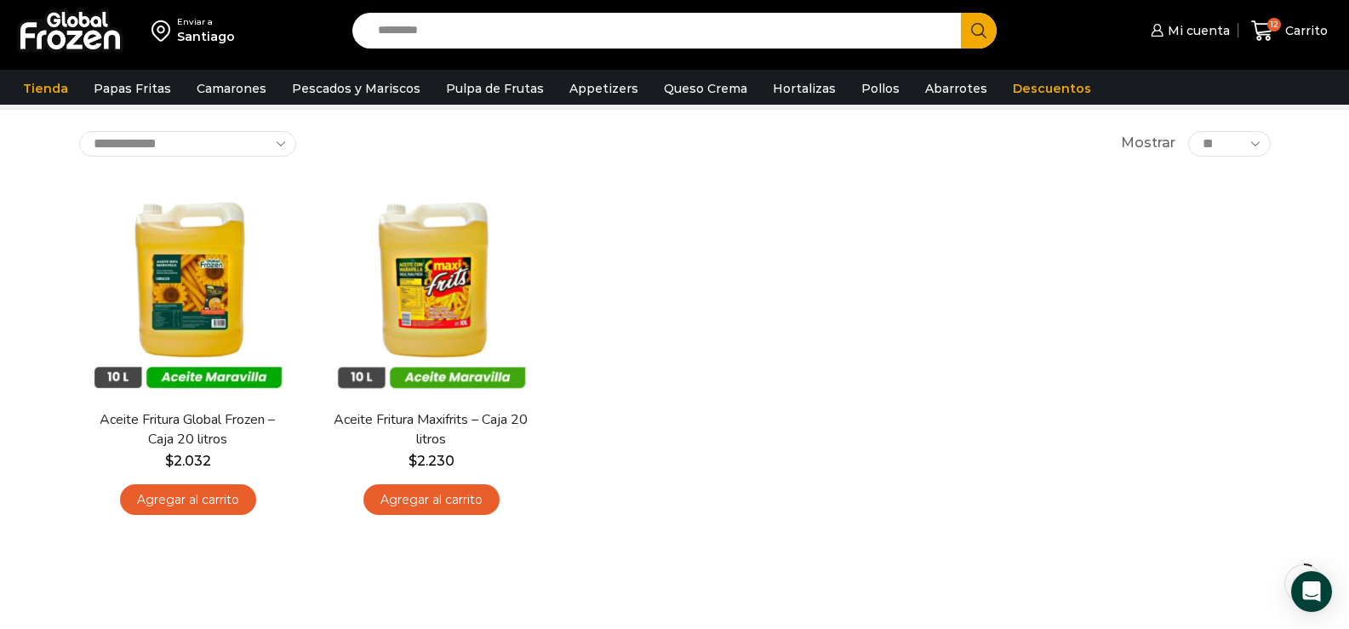
scroll to position [85, 0]
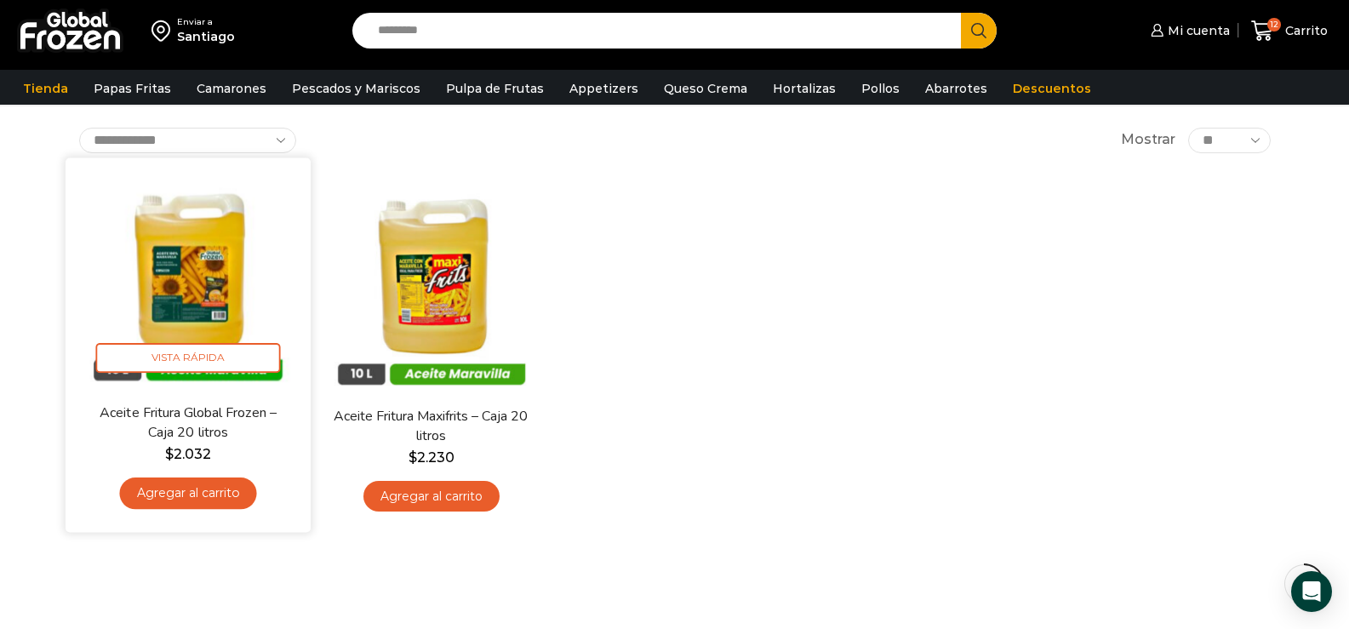
click at [184, 490] on link "Agregar al carrito" at bounding box center [187, 492] width 137 height 31
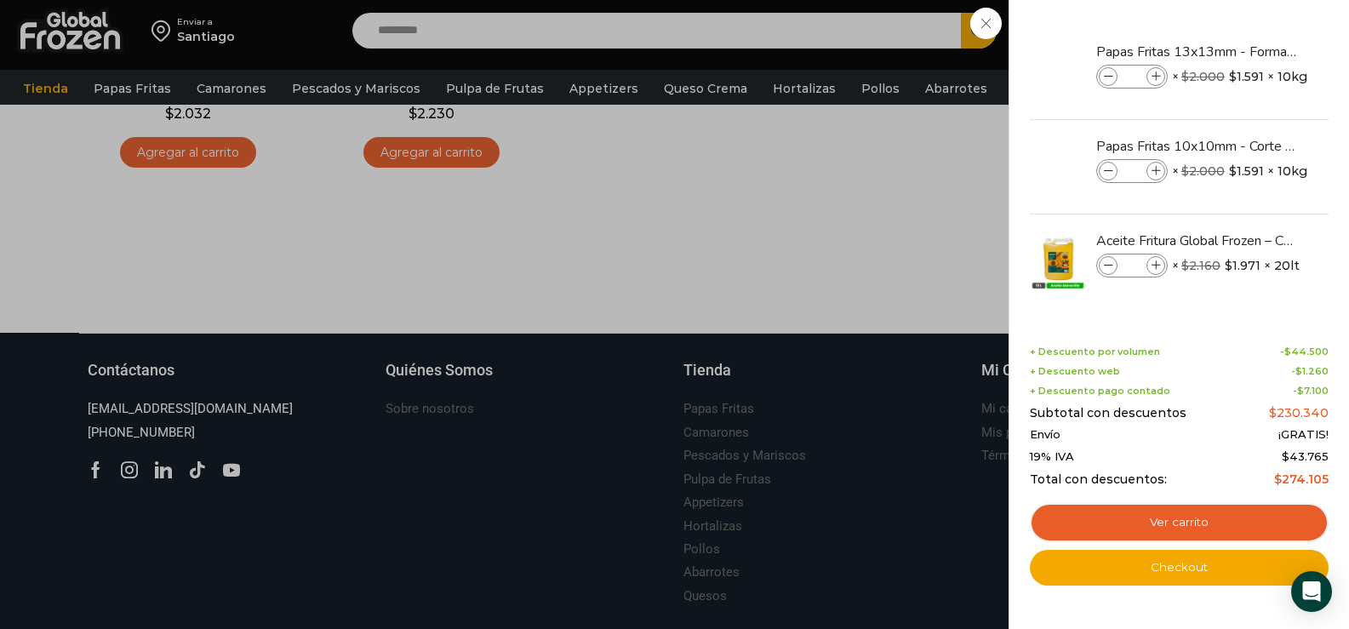
scroll to position [492, 0]
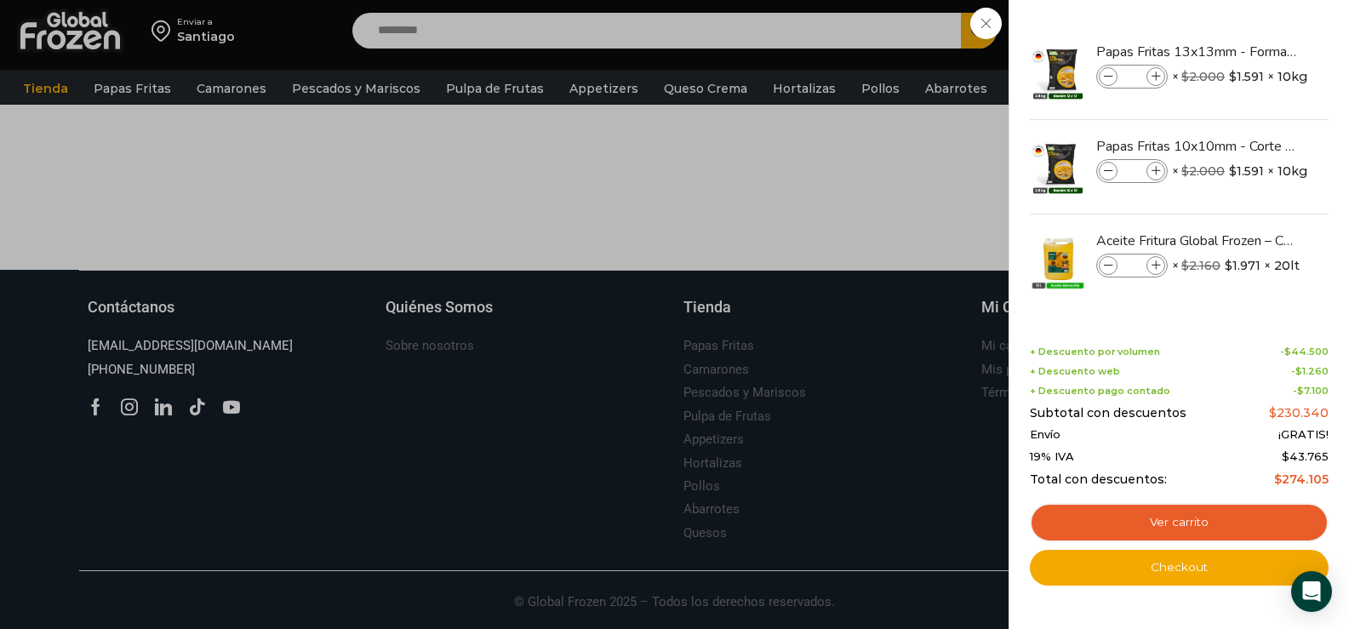
click at [1175, 314] on div "Papas Fritas 13x13mm - Formato 2,5 kg - Caja 10 kg Papas Fritas 13x13mm - Forma…" at bounding box center [1179, 173] width 294 height 295
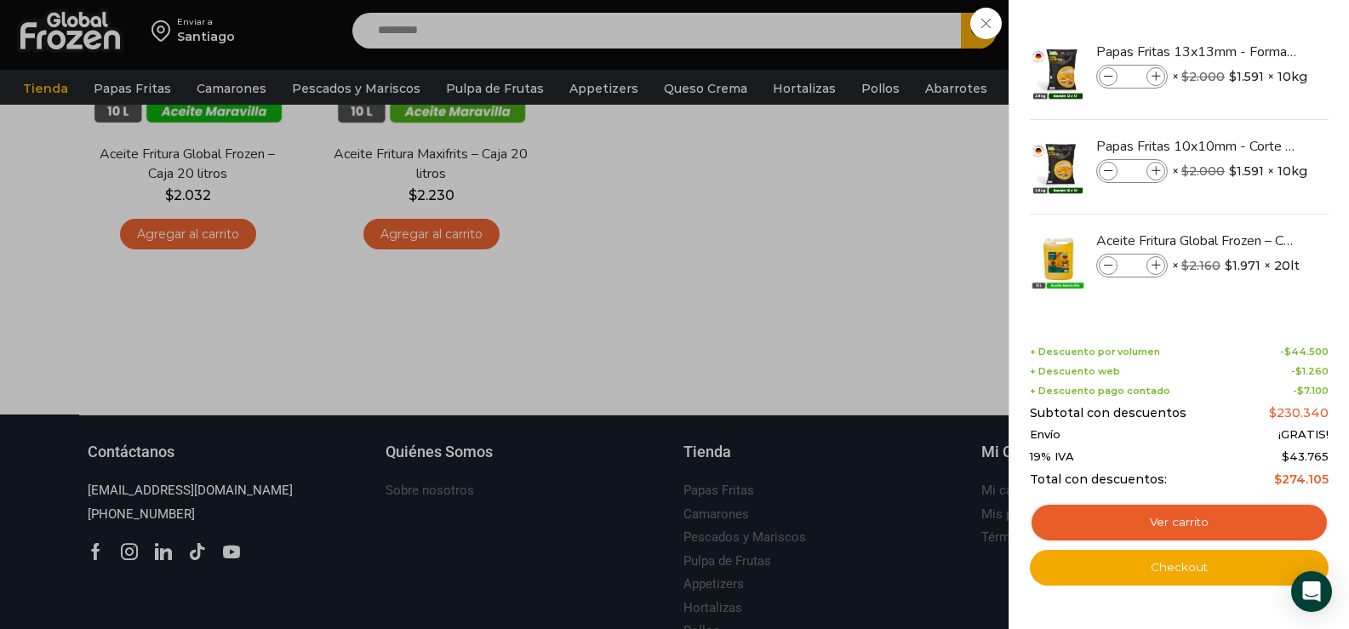
scroll to position [151, 0]
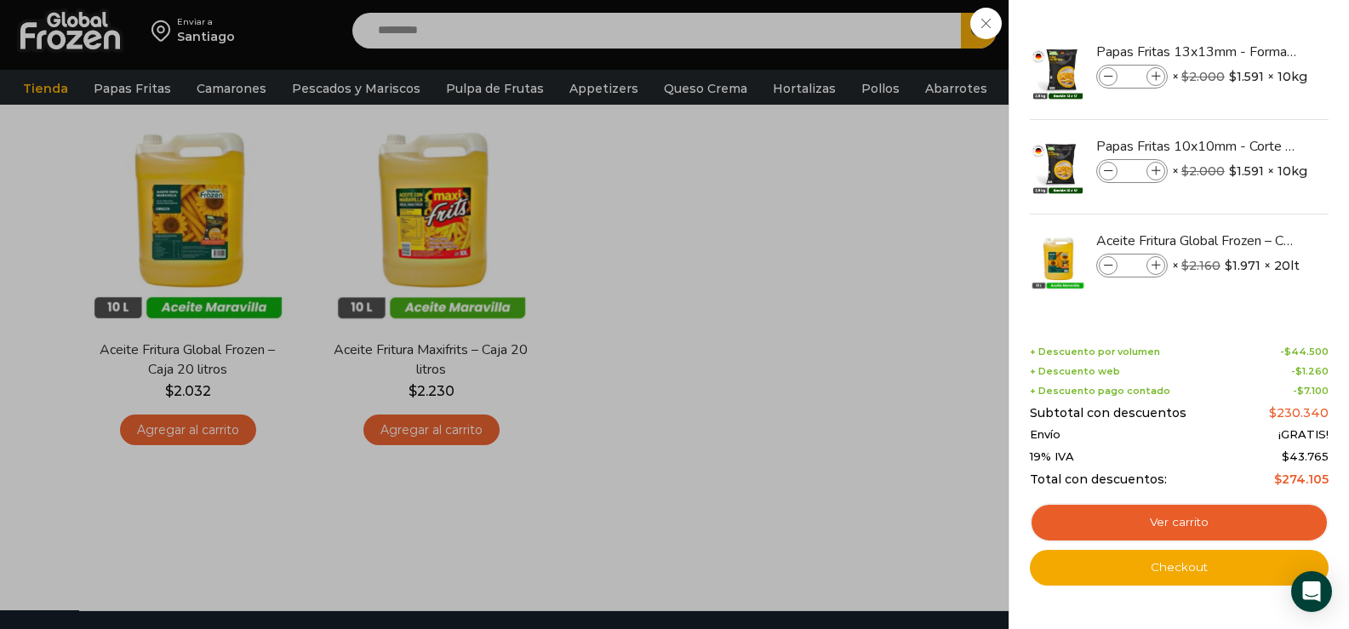
click at [1247, 51] on div "13 Carrito 13 13 Shopping Cart *" at bounding box center [1289, 31] width 85 height 40
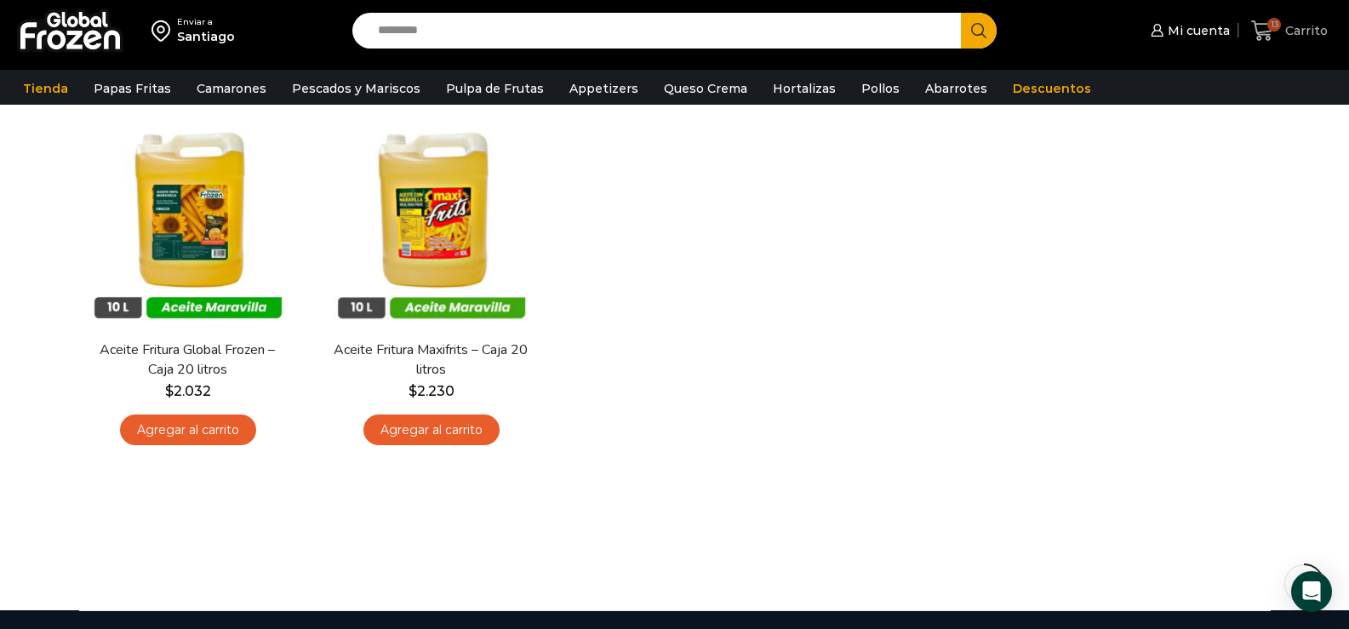
click at [1290, 35] on span "Carrito" at bounding box center [1304, 30] width 47 height 17
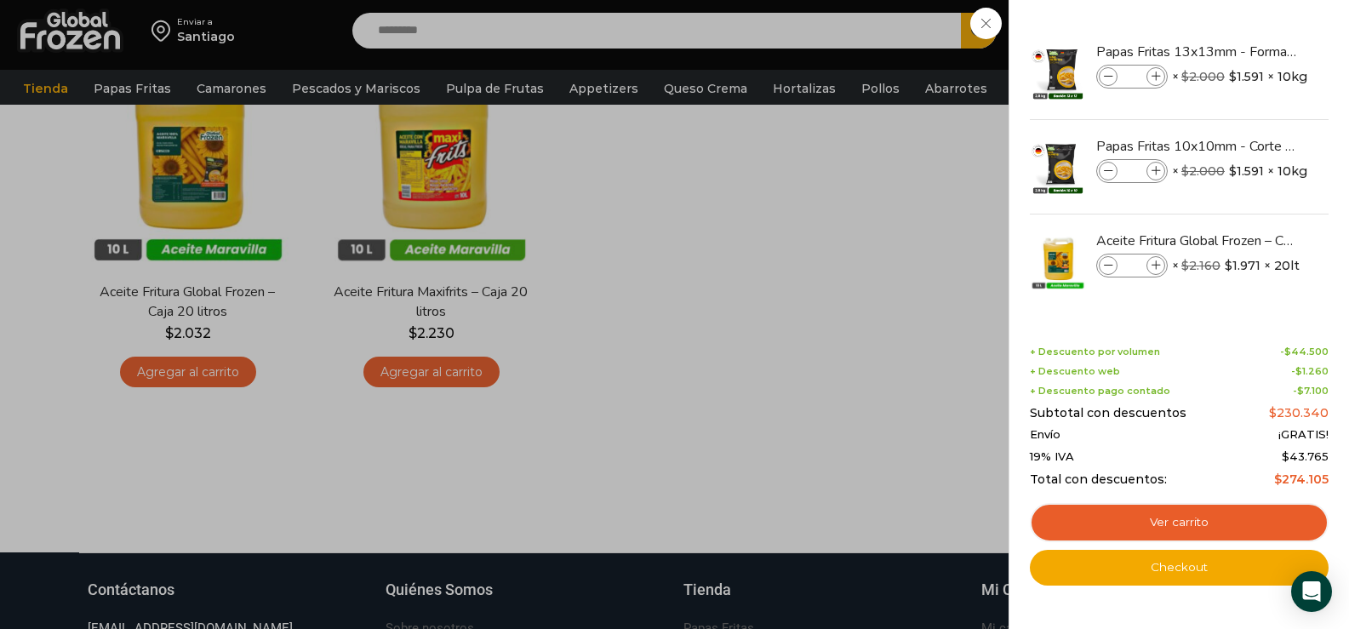
scroll to position [237, 0]
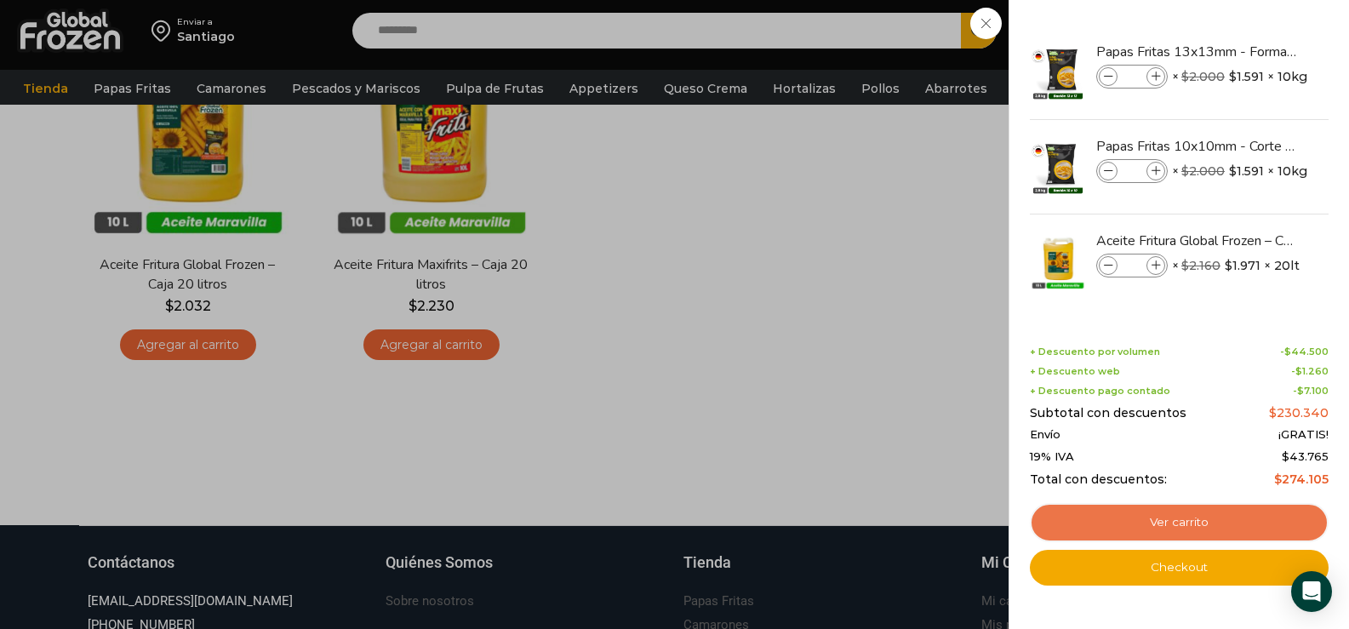
click at [1195, 517] on link "Ver carrito" at bounding box center [1179, 522] width 299 height 39
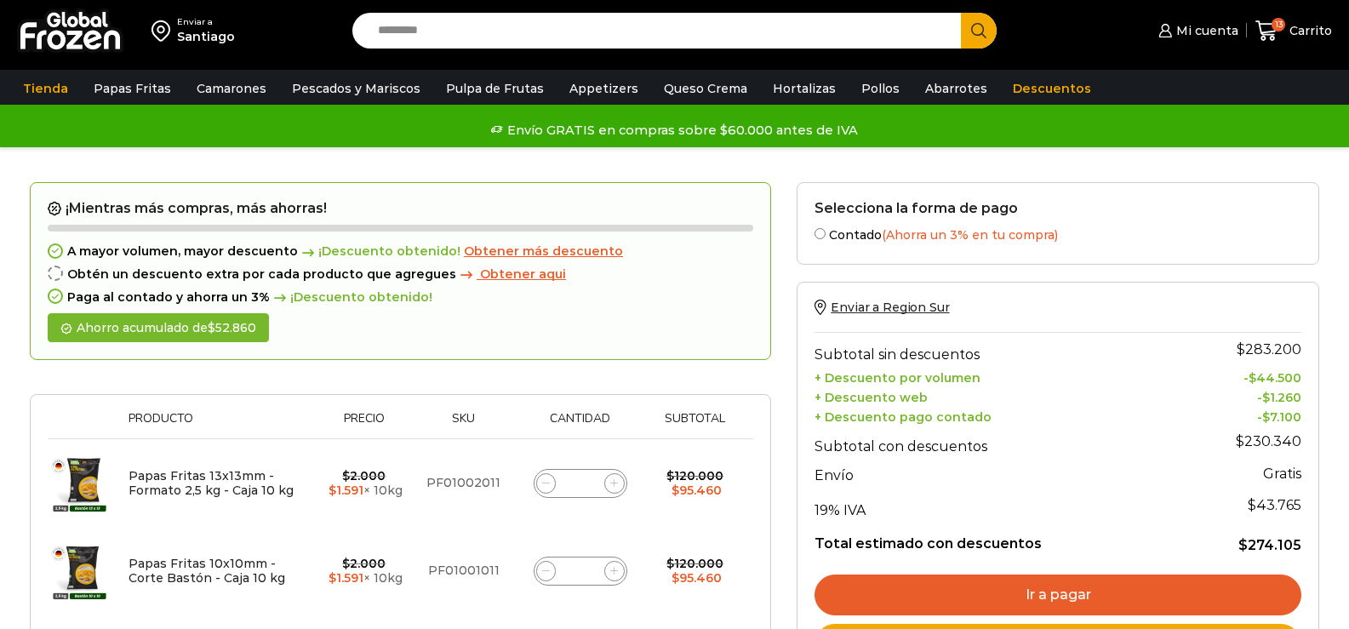
scroll to position [894, 0]
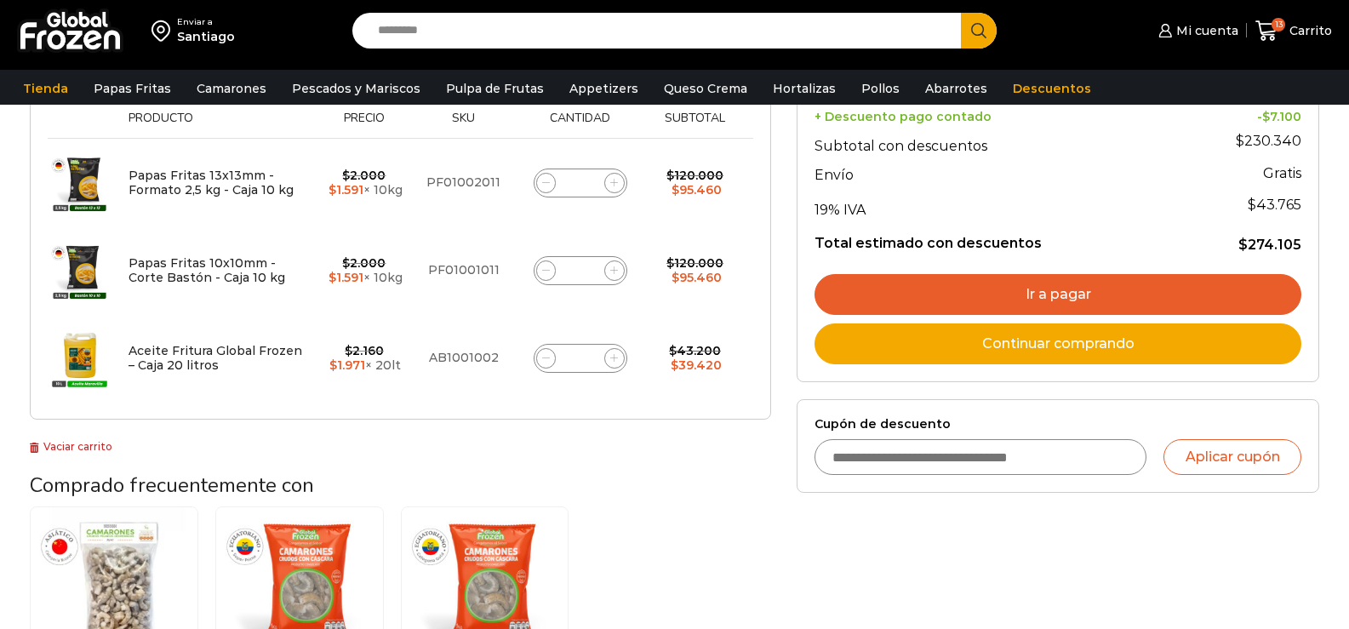
click at [915, 445] on div "Cupón de descuento Aplicar cupón" at bounding box center [1057, 446] width 487 height 59
click at [922, 451] on input "Cupón de descuento" at bounding box center [980, 457] width 332 height 36
click at [923, 454] on input "Cupón de descuento" at bounding box center [980, 457] width 332 height 36
click at [1037, 459] on input "Cupón de descuento" at bounding box center [980, 457] width 332 height 36
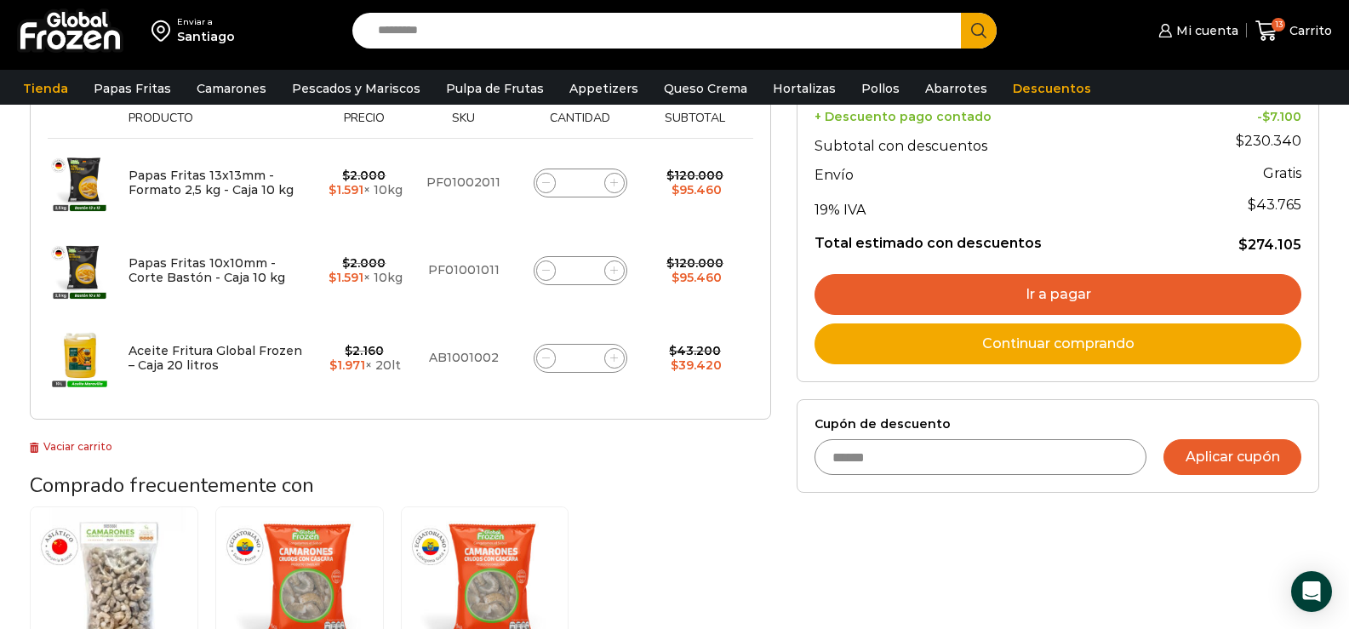
type input "******"
click at [1214, 465] on button "Aplicar cupón" at bounding box center [1232, 457] width 138 height 36
click at [1241, 454] on button "Aplicar cupón" at bounding box center [1232, 457] width 138 height 36
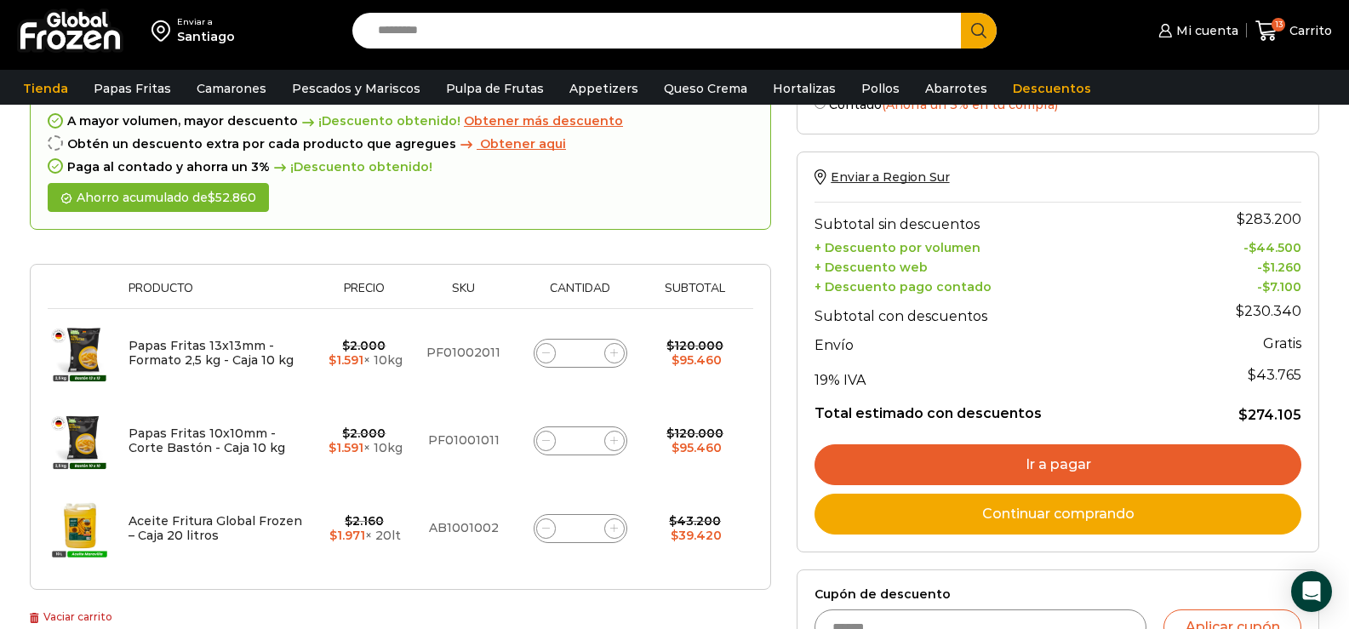
scroll to position [45, 0]
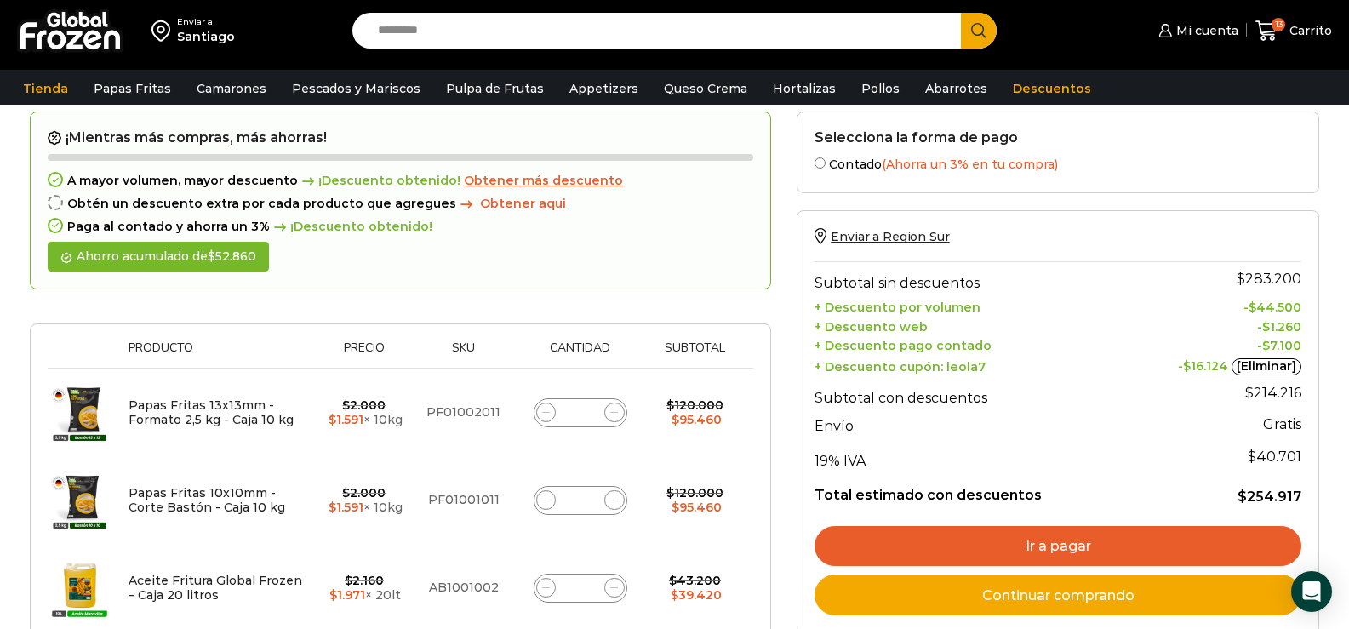
scroll to position [170, 0]
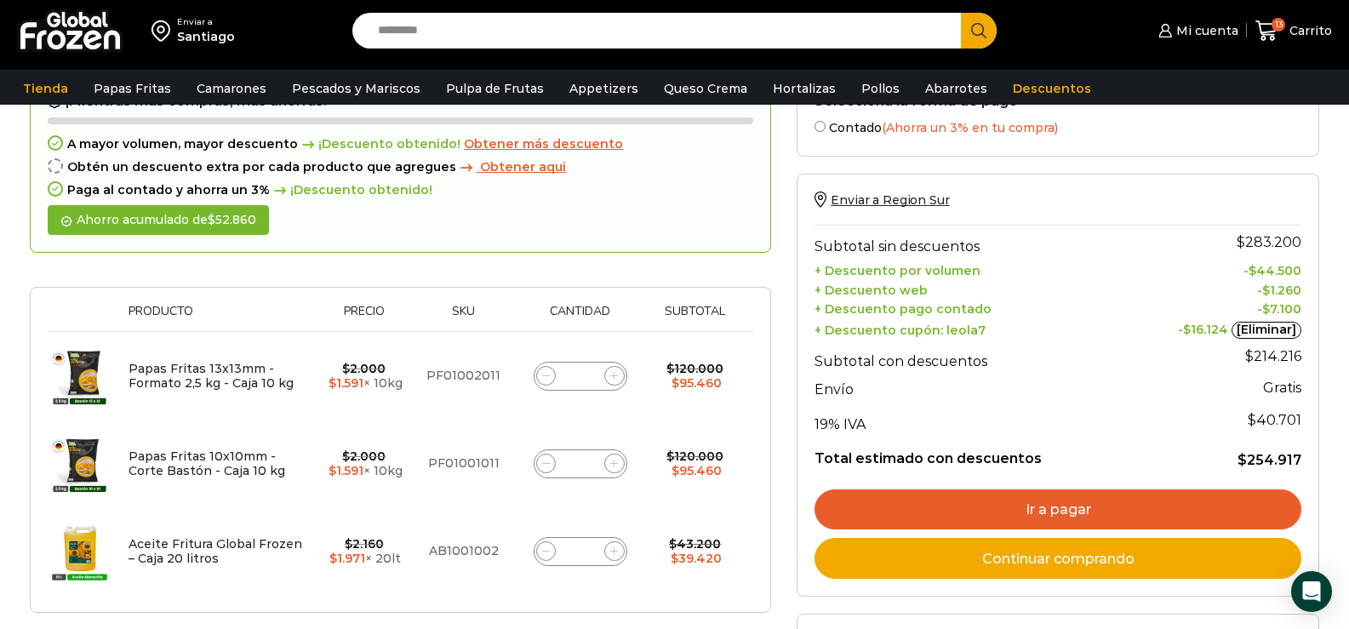
click at [1115, 505] on link "Ir a pagar" at bounding box center [1057, 509] width 487 height 41
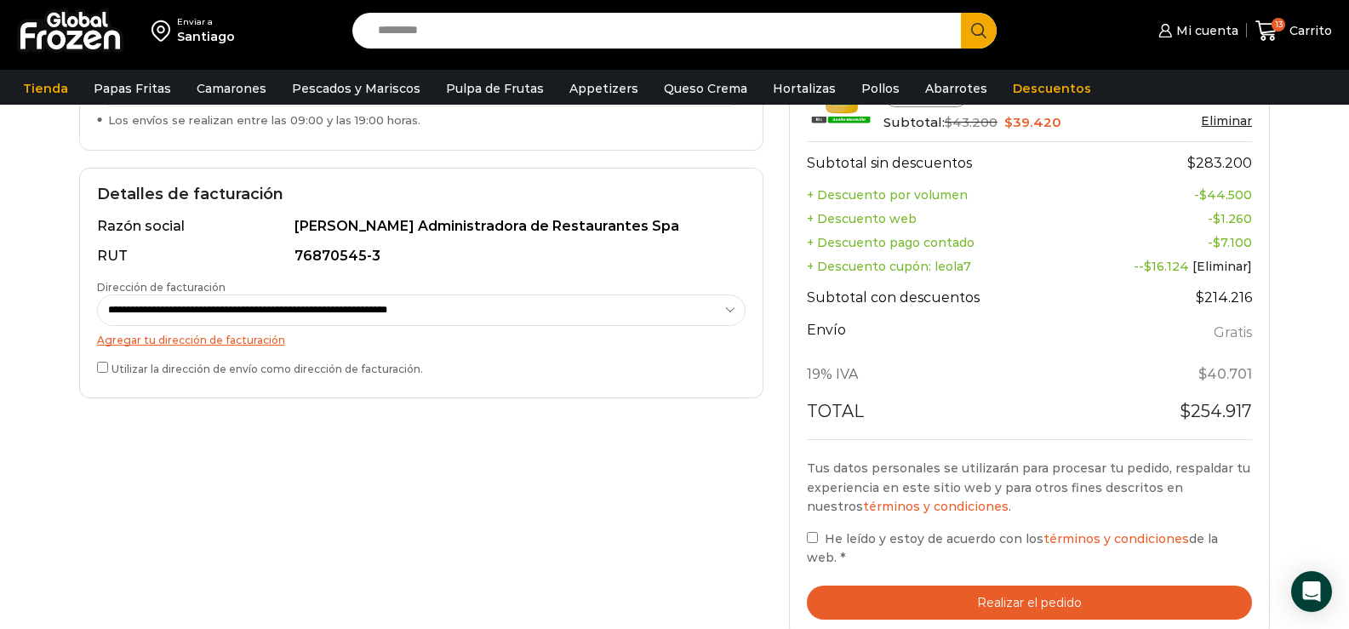
scroll to position [425, 0]
click at [973, 589] on button "Realizar el pedido" at bounding box center [1030, 602] width 446 height 35
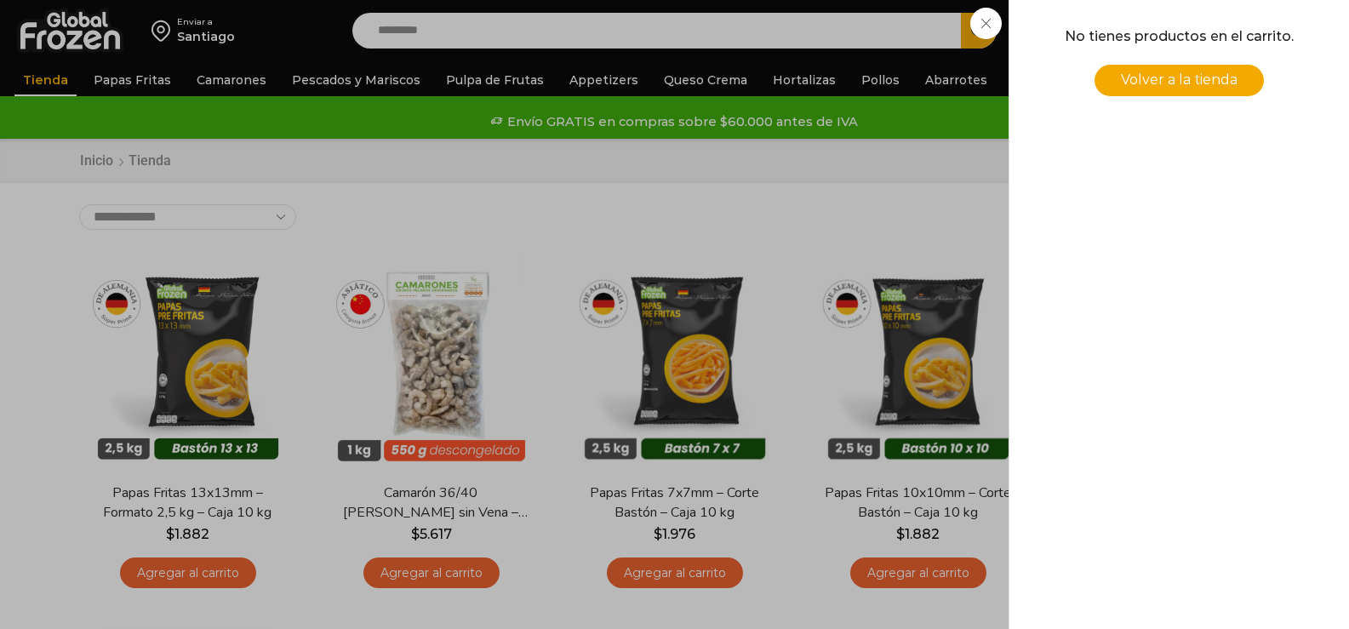
click at [1184, 72] on span "Volver a la tienda" at bounding box center [1179, 79] width 117 height 16
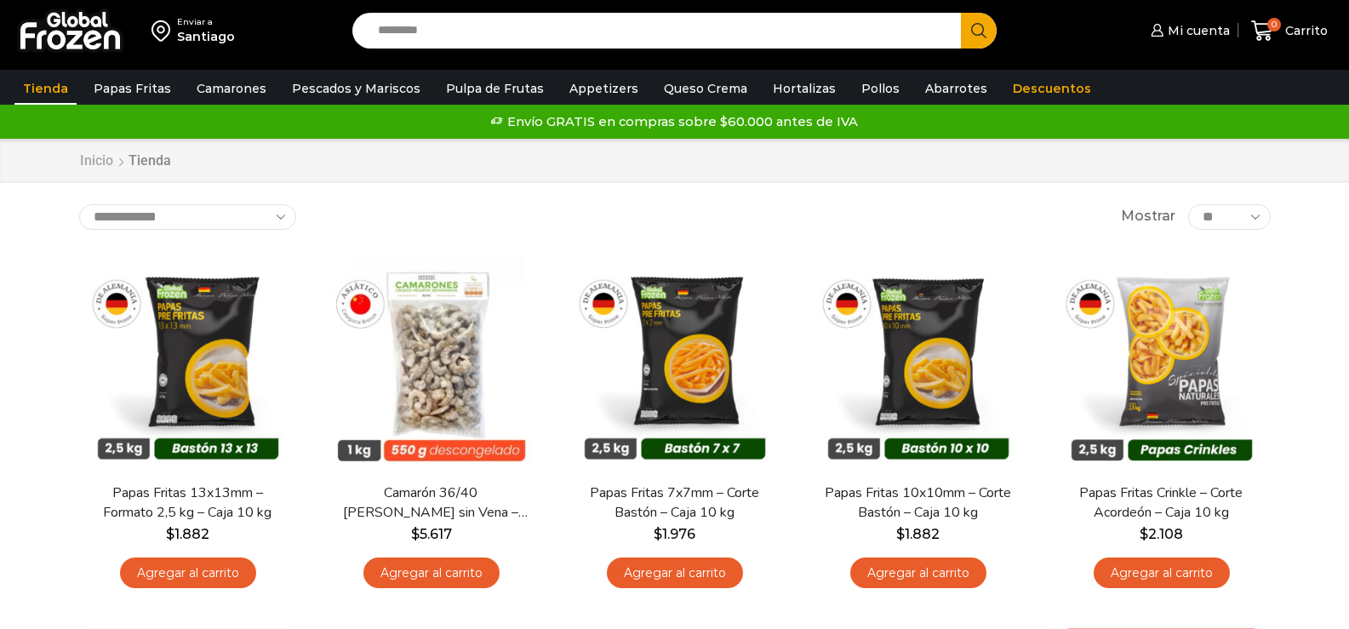
click at [93, 161] on link "Inicio" at bounding box center [96, 161] width 35 height 20
click at [1191, 31] on span "Mi cuenta" at bounding box center [1196, 30] width 66 height 17
